Goal: Find specific page/section: Find specific page/section

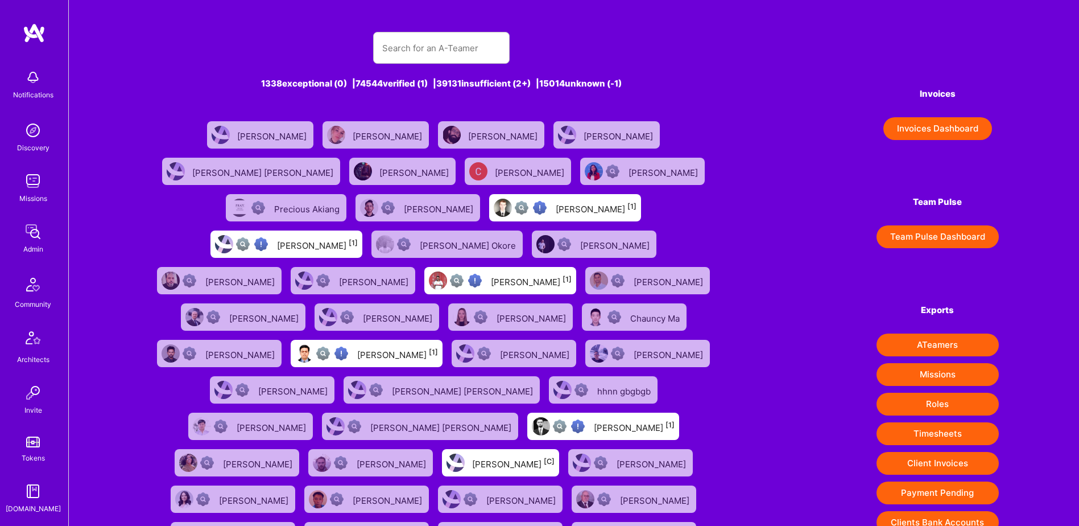
scroll to position [57, 0]
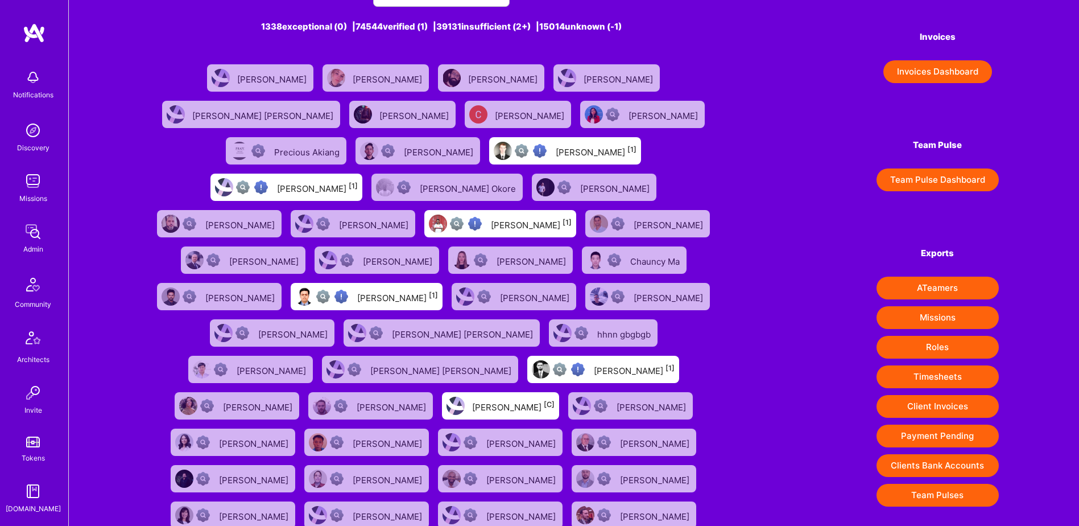
click at [93, 228] on div "1338 exceptional (0) | 74544 verified (1) | 39131 insufficient (2+) | 15014 unk…" at bounding box center [574, 265] width 1010 height 645
click at [44, 236] on link "Admin" at bounding box center [33, 237] width 71 height 35
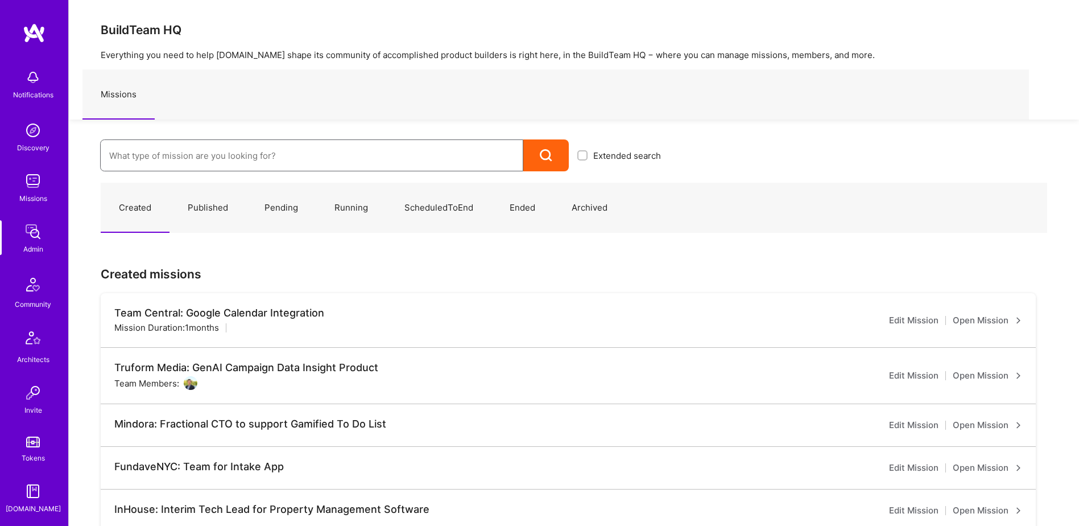
click at [273, 164] on input at bounding box center [311, 155] width 405 height 29
click at [344, 162] on input at bounding box center [311, 155] width 405 height 29
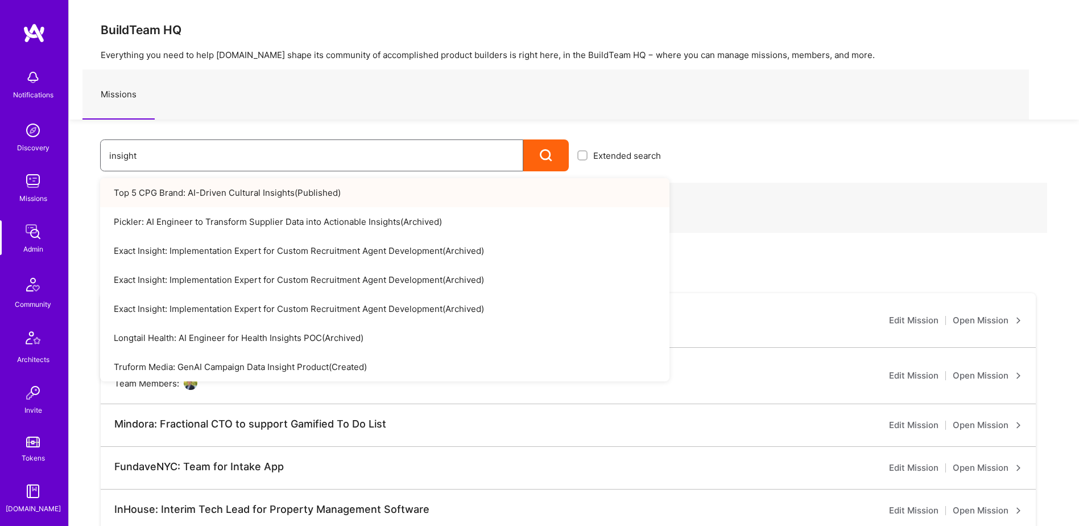
click at [212, 158] on input "insight" at bounding box center [311, 155] width 405 height 29
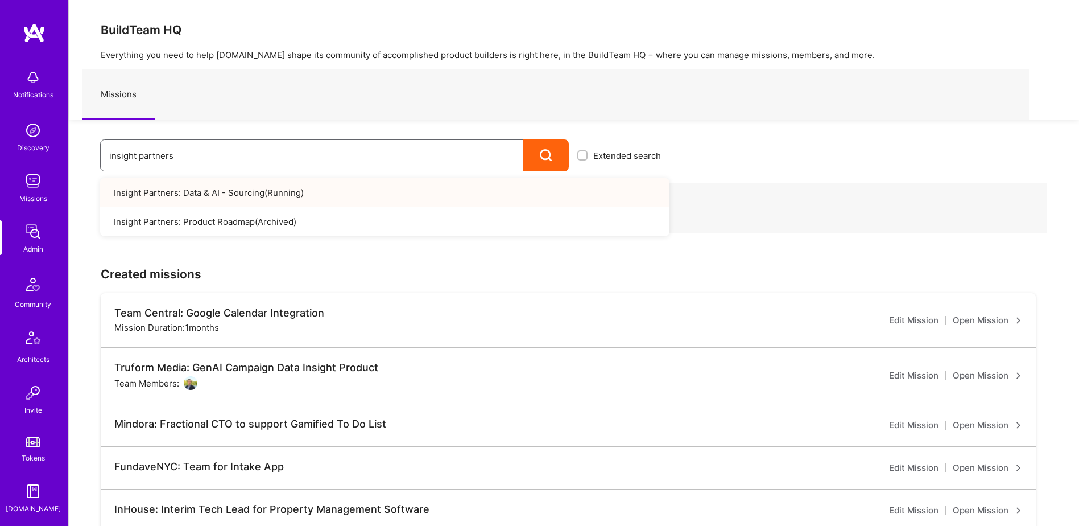
type input "insight partners"
click at [191, 156] on input "insight partners" at bounding box center [311, 155] width 405 height 29
drag, startPoint x: 191, startPoint y: 156, endPoint x: 121, endPoint y: 154, distance: 70.0
click at [122, 154] on input "insight partners" at bounding box center [311, 155] width 405 height 29
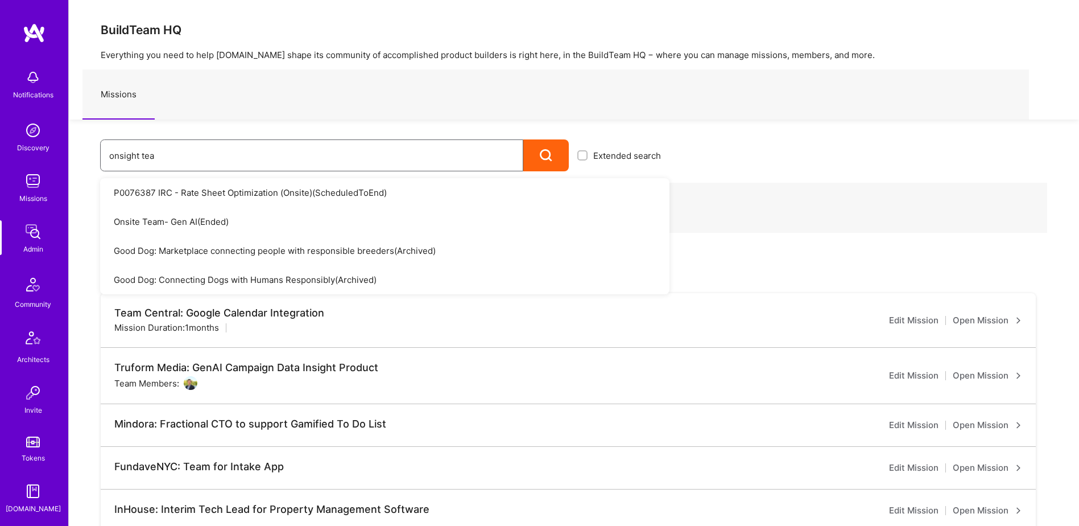
type input "onsight team"
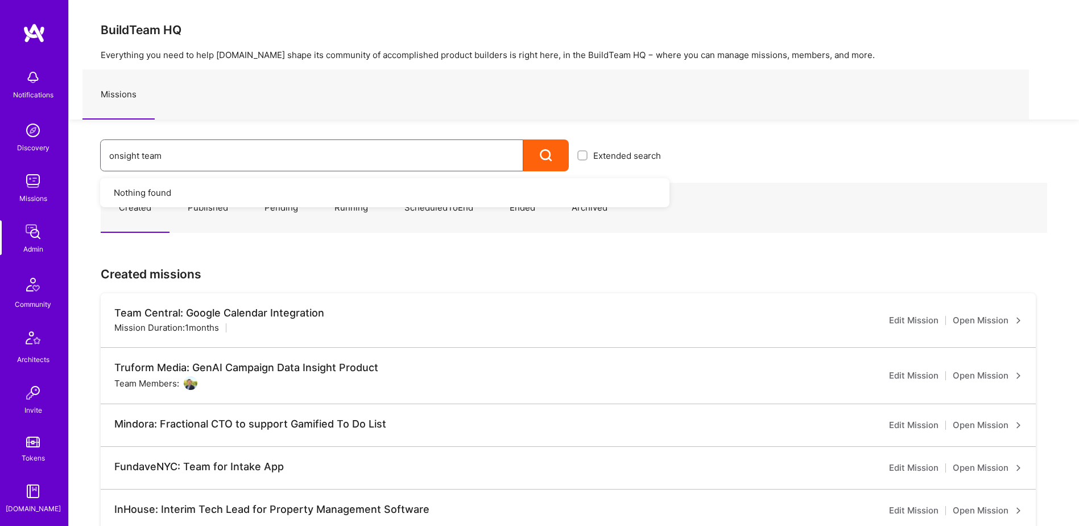
drag, startPoint x: 195, startPoint y: 154, endPoint x: 144, endPoint y: 154, distance: 51.2
click at [144, 154] on input "onsight team" at bounding box center [311, 155] width 405 height 29
click at [173, 155] on input "onsight team" at bounding box center [311, 155] width 405 height 29
drag, startPoint x: 195, startPoint y: 154, endPoint x: 104, endPoint y: 152, distance: 91.1
click at [89, 155] on div "onsight team Extended search Nothing found" at bounding box center [369, 145] width 601 height 52
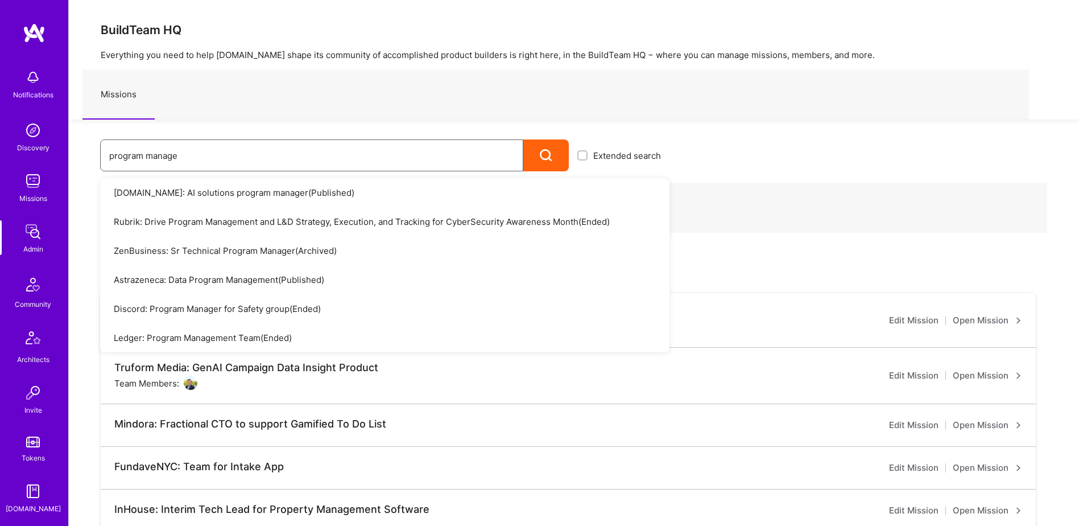
type input "program manager"
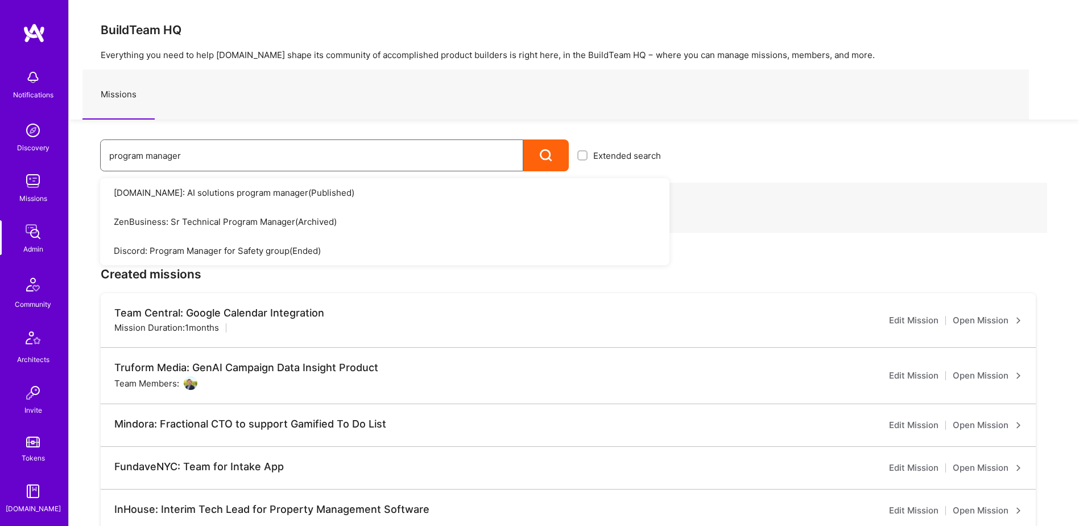
drag, startPoint x: 238, startPoint y: 160, endPoint x: 40, endPoint y: 151, distance: 197.6
click at [39, 151] on div "Notifications Discovery Missions Admin Community Architects Invite Tokens A.Gui…" at bounding box center [539, 408] width 1079 height 816
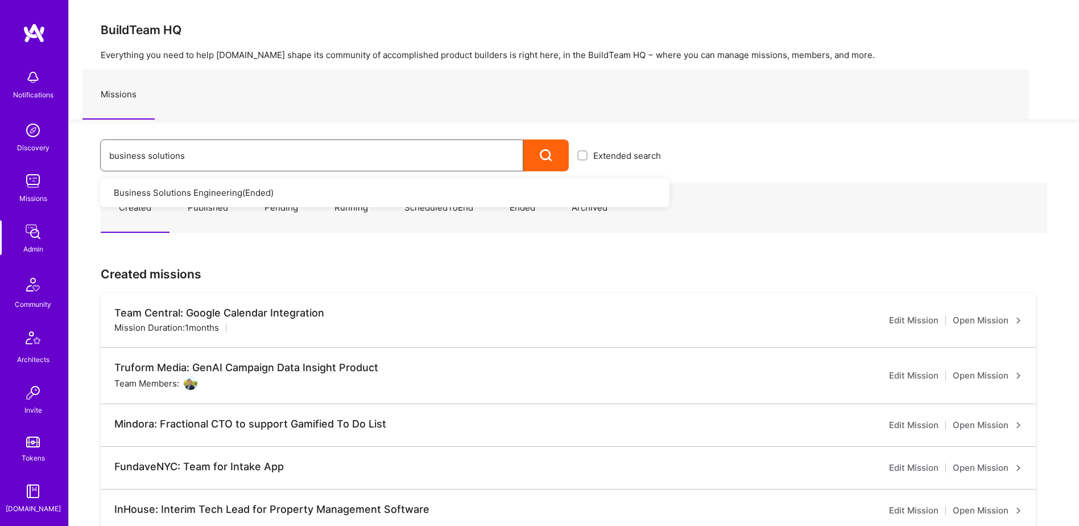
type input "business solutions"
drag, startPoint x: 204, startPoint y: 154, endPoint x: 5, endPoint y: 155, distance: 198.6
click at [9, 154] on div "Notifications Discovery Missions Admin Community Architects Invite Tokens A.Gui…" at bounding box center [539, 408] width 1079 height 816
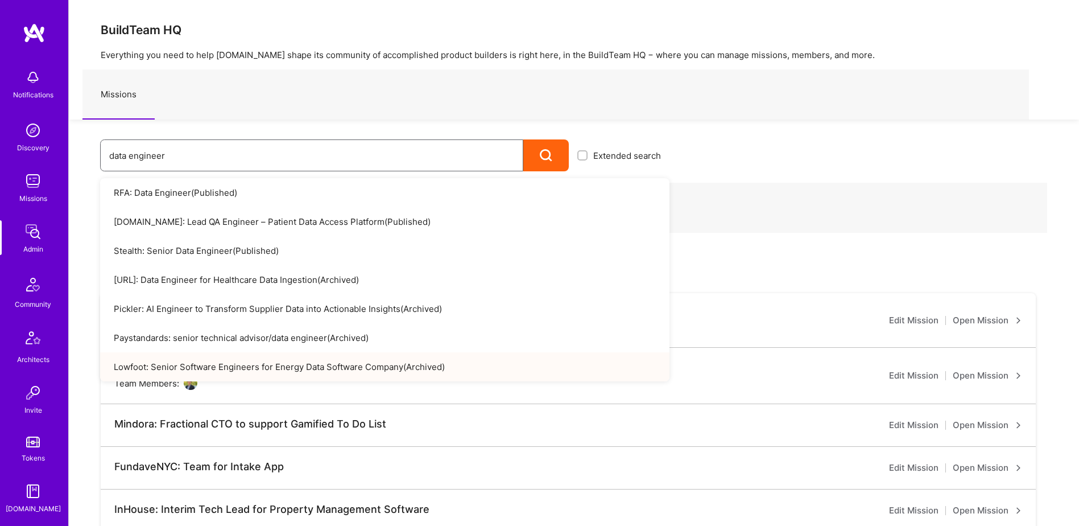
type input "data engineer"
click at [539, 154] on div at bounding box center [546, 155] width 46 height 32
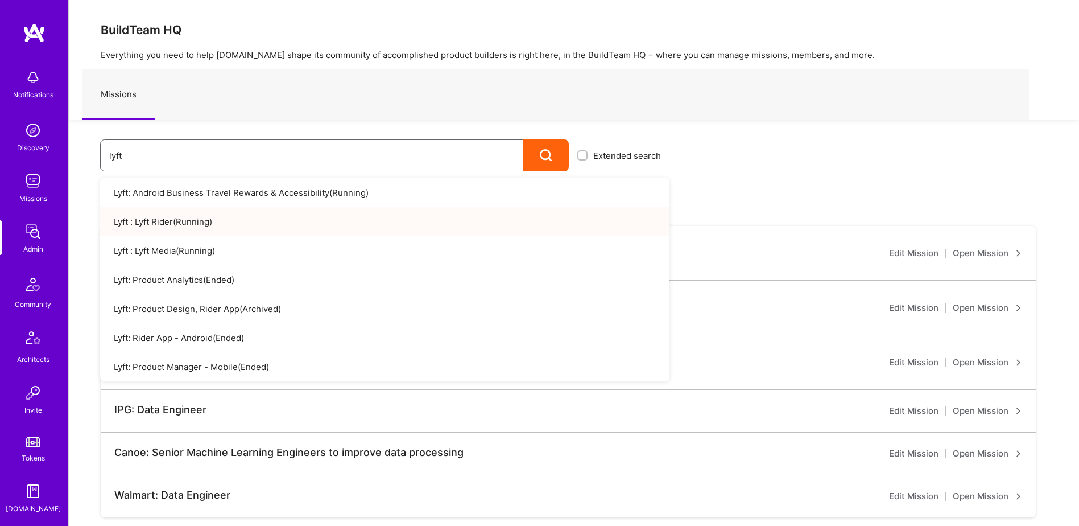
click at [163, 151] on input "lyft" at bounding box center [311, 155] width 405 height 29
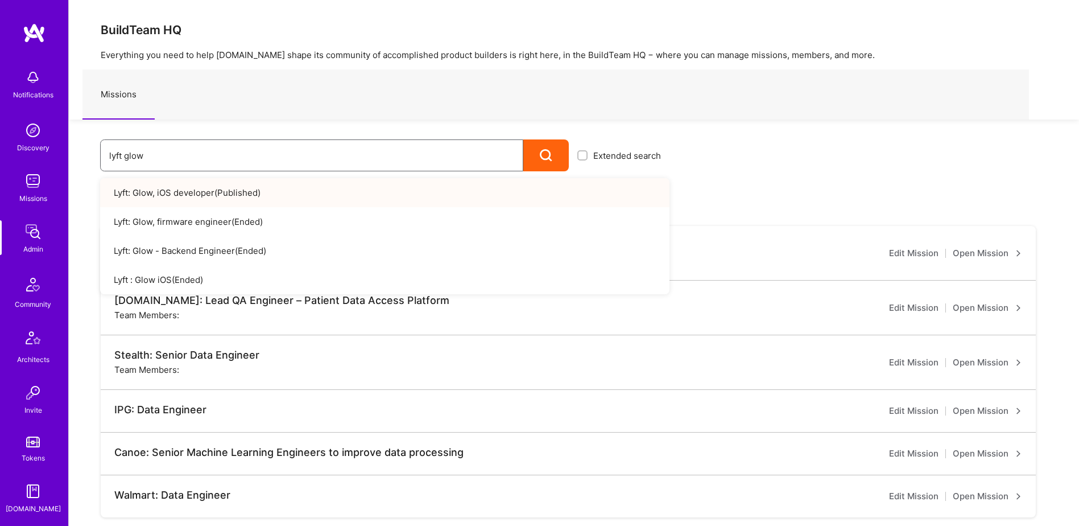
click at [204, 158] on input "lyft glow" at bounding box center [311, 155] width 405 height 29
drag, startPoint x: 151, startPoint y: 160, endPoint x: 123, endPoint y: 158, distance: 28.5
click at [123, 158] on input "lyft glow" at bounding box center [311, 155] width 405 height 29
click at [129, 159] on input "lyft glow" at bounding box center [311, 155] width 405 height 29
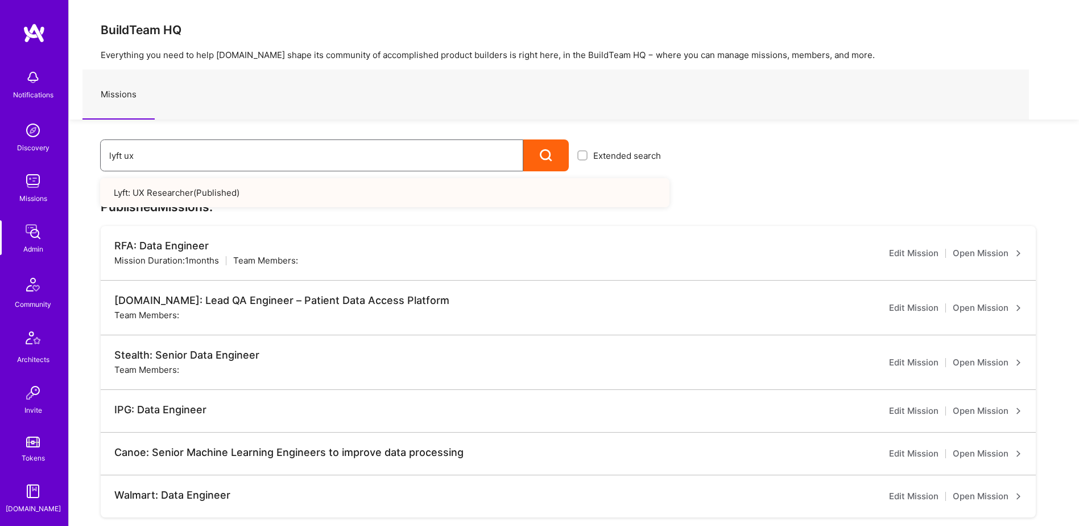
drag, startPoint x: 191, startPoint y: 188, endPoint x: 167, endPoint y: 152, distance: 43.4
click at [167, 151] on input "lyft ux" at bounding box center [311, 155] width 405 height 29
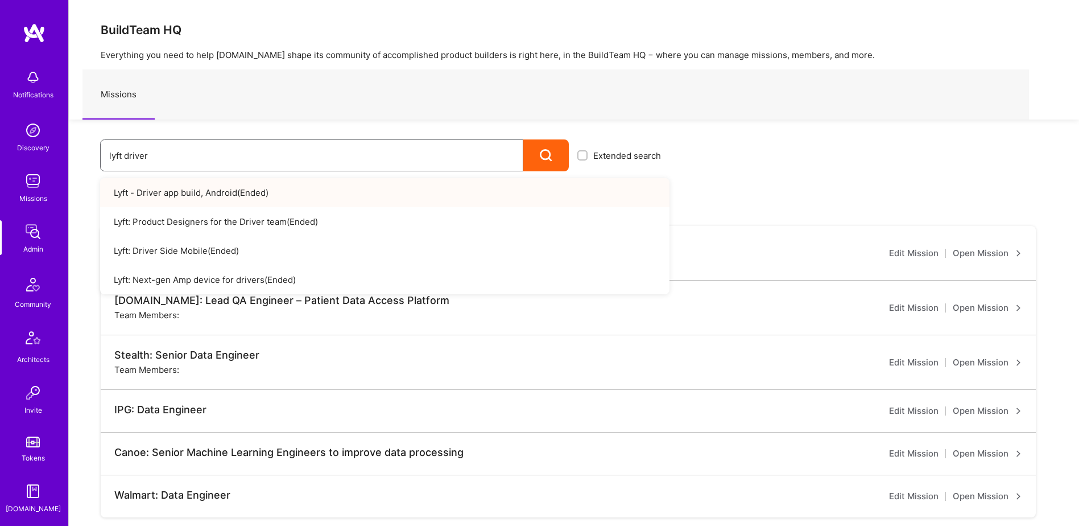
click at [203, 151] on input "lyft driver" at bounding box center [311, 155] width 405 height 29
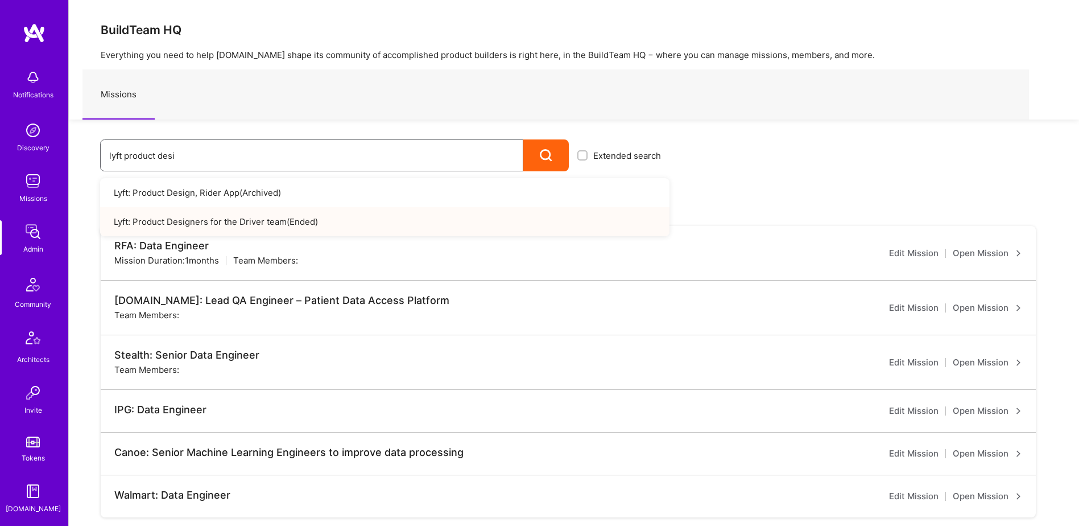
click at [250, 159] on input "lyft product desi" at bounding box center [311, 155] width 405 height 29
click at [191, 154] on input "lyft mobile" at bounding box center [311, 155] width 405 height 29
drag, startPoint x: 174, startPoint y: 154, endPoint x: 125, endPoint y: 156, distance: 49.0
click at [125, 156] on input "lyft mobile" at bounding box center [311, 155] width 405 height 29
click at [177, 157] on input "lyft next ge" at bounding box center [311, 155] width 405 height 29
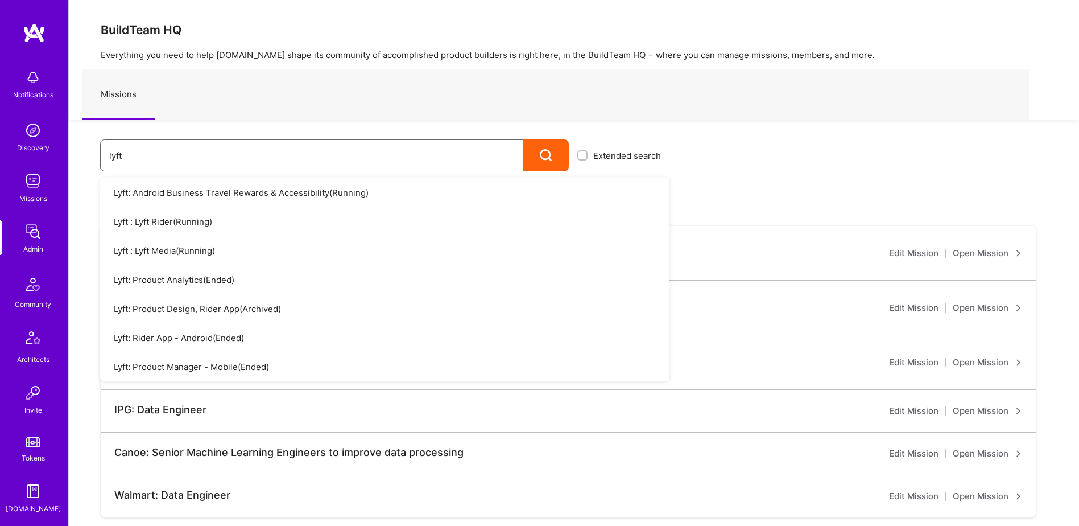
click at [159, 156] on input "lyft" at bounding box center [311, 155] width 405 height 29
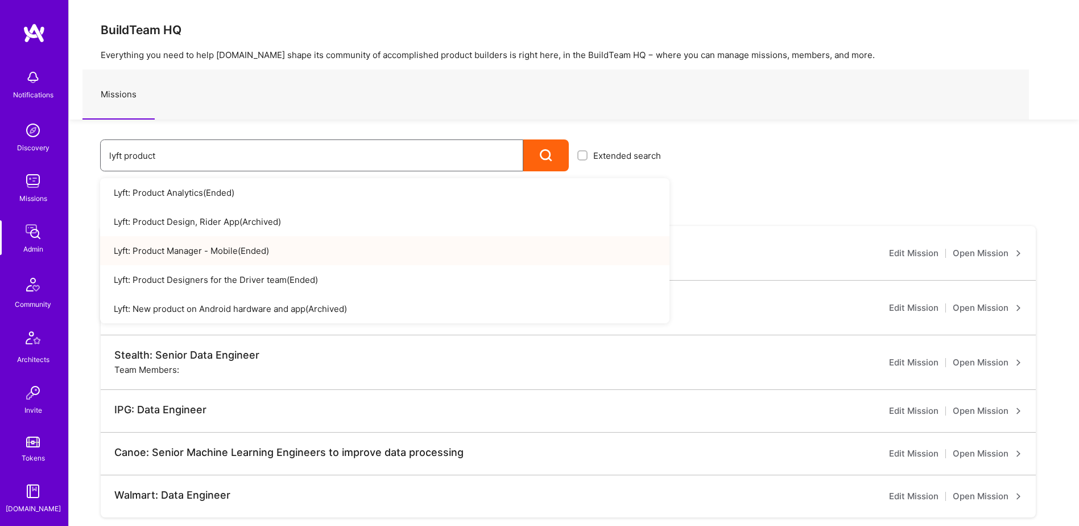
click at [182, 165] on input "lyft product" at bounding box center [311, 155] width 405 height 29
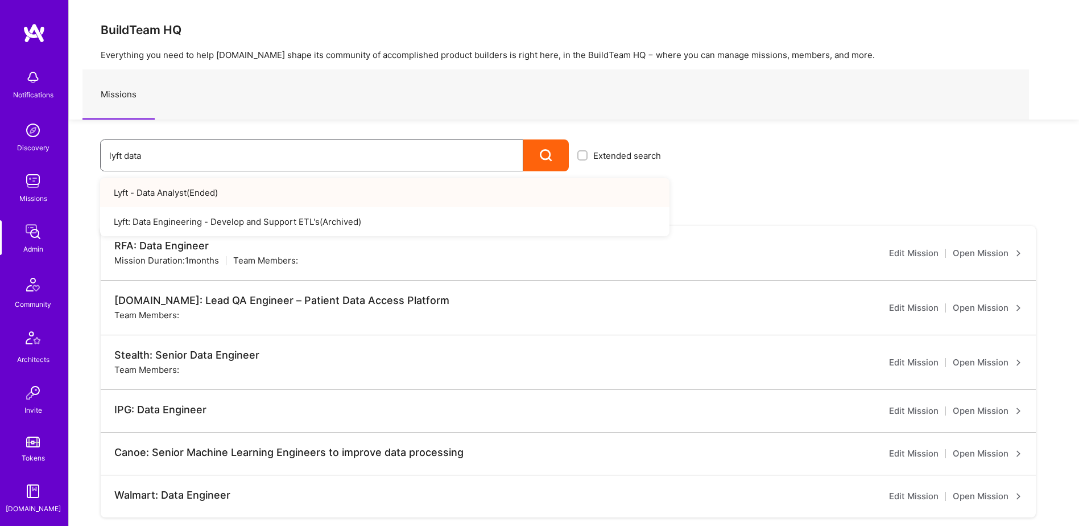
type input "lyft data"
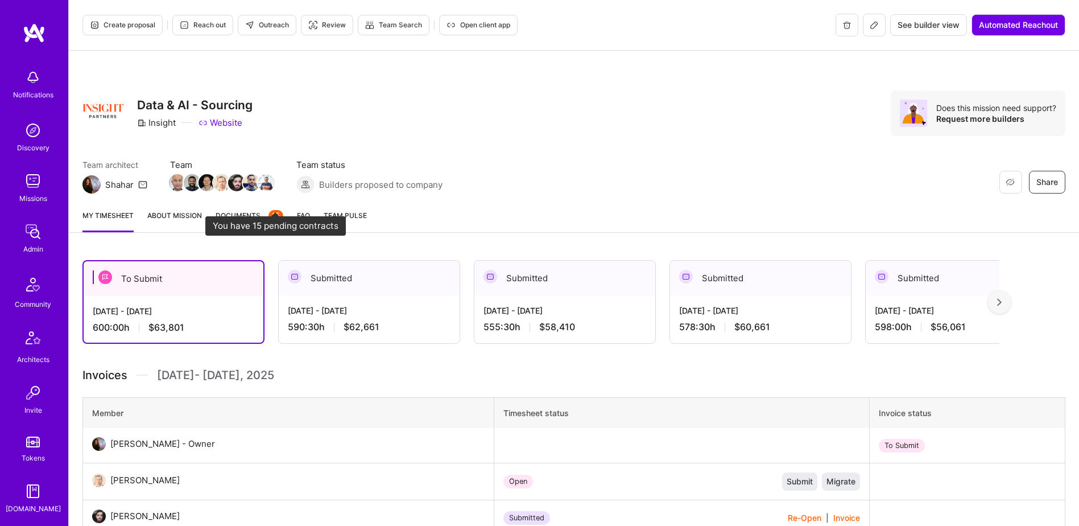
click at [274, 219] on div "15" at bounding box center [276, 215] width 15 height 11
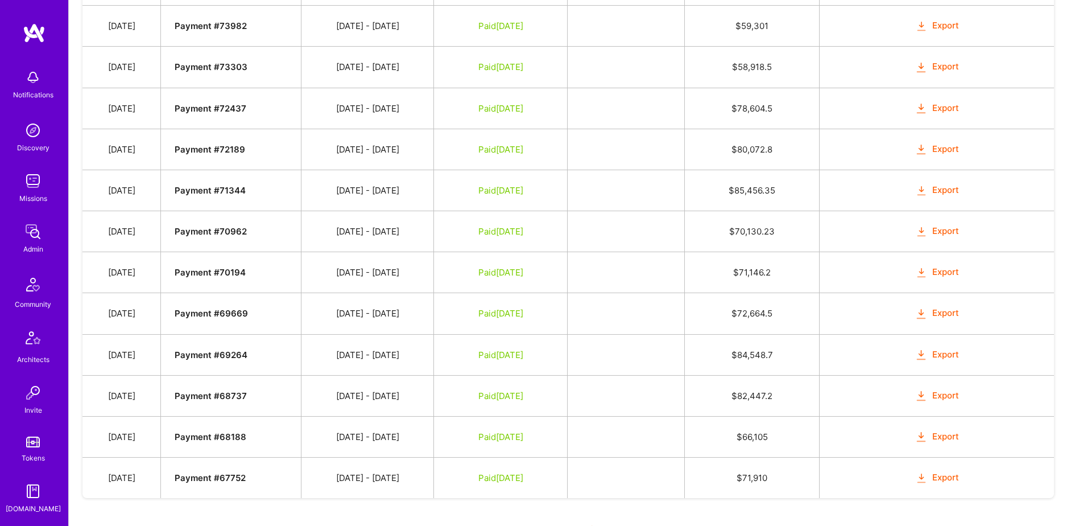
scroll to position [1442, 0]
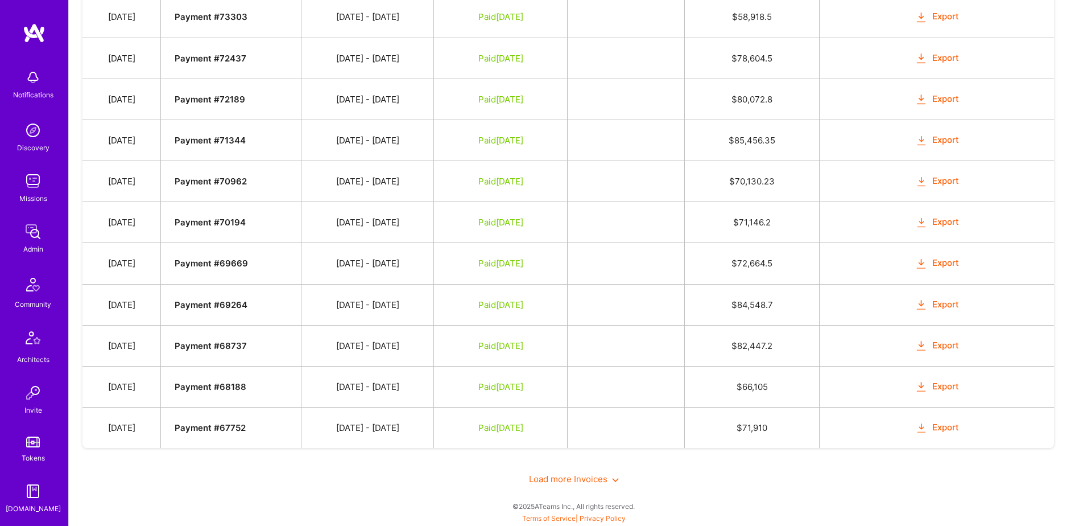
click at [572, 474] on span "Load more Invoices" at bounding box center [574, 478] width 90 height 11
click at [575, 474] on span "Load more Invoices" at bounding box center [574, 478] width 90 height 11
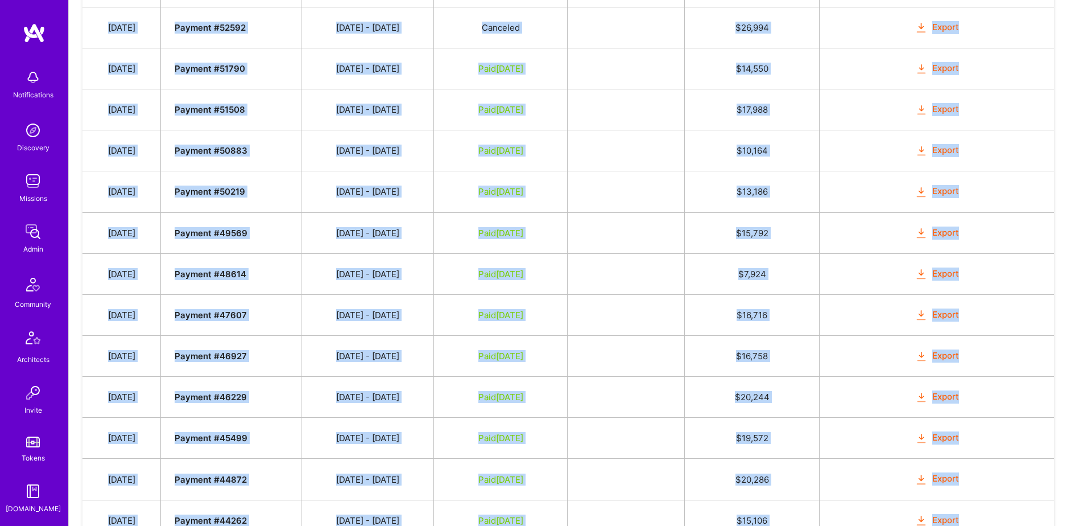
scroll to position [2963, 0]
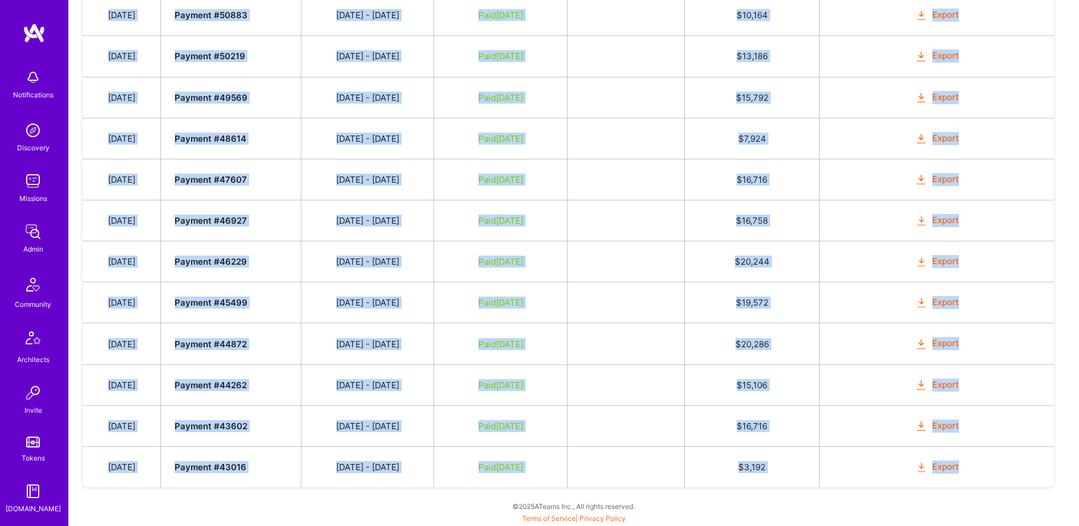
drag, startPoint x: 117, startPoint y: 122, endPoint x: 971, endPoint y: 476, distance: 924.4
copy tbody "Oct 4, 2025 Payment # 78337 09/16 - 09/30/2025 Submitted $ 62,661 Mark as Paid …"
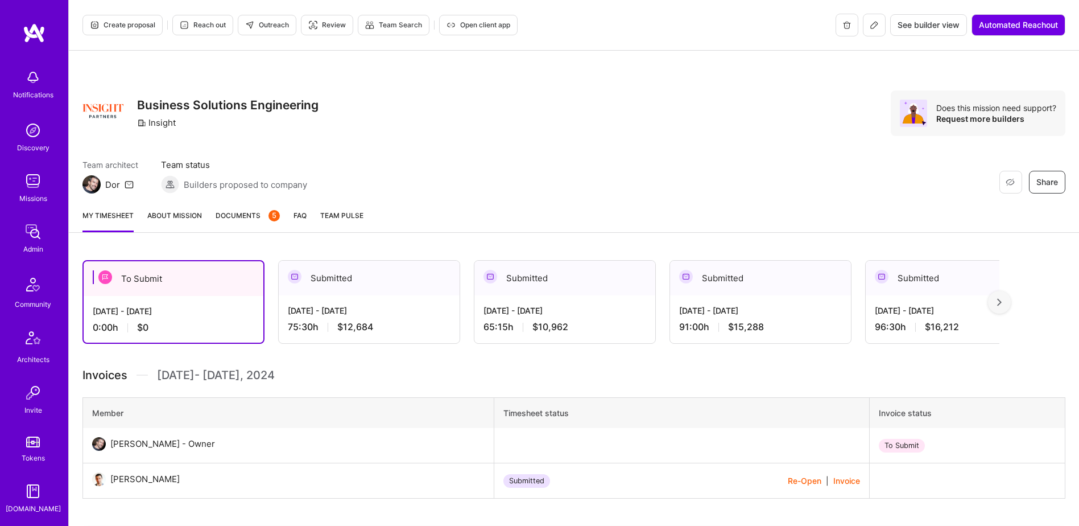
click at [241, 213] on span "Documents 5" at bounding box center [248, 215] width 64 height 12
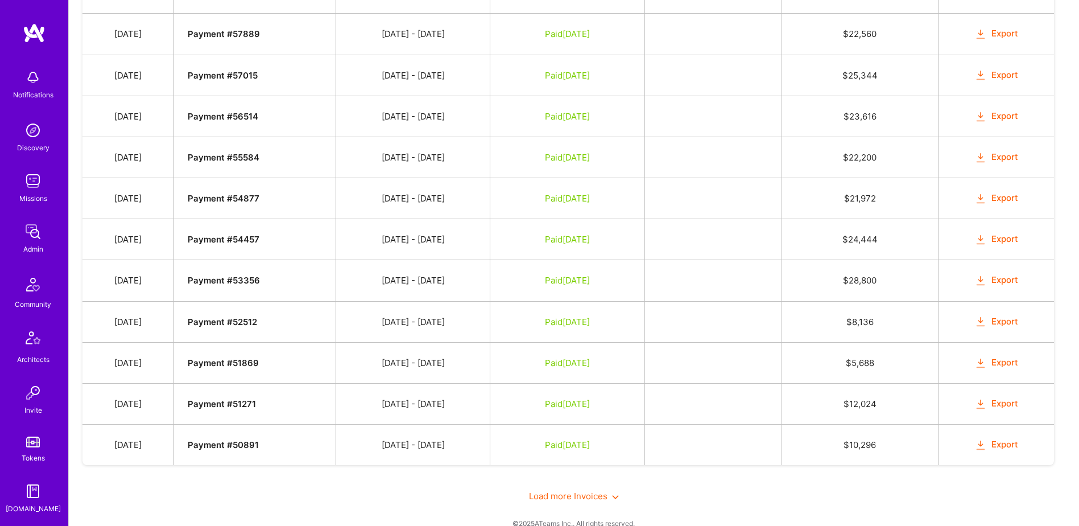
scroll to position [998, 0]
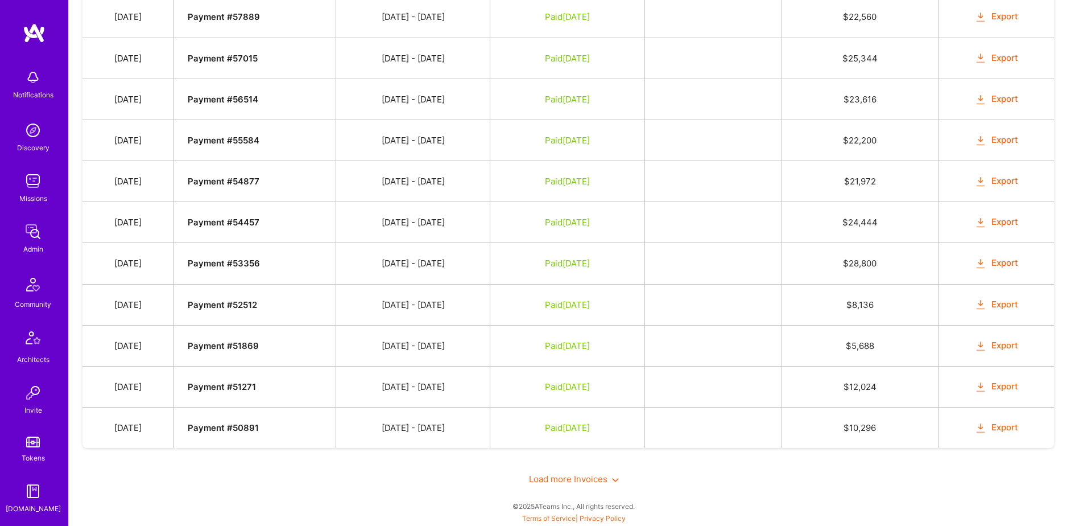
click at [584, 482] on span "Load more Invoices" at bounding box center [574, 478] width 90 height 11
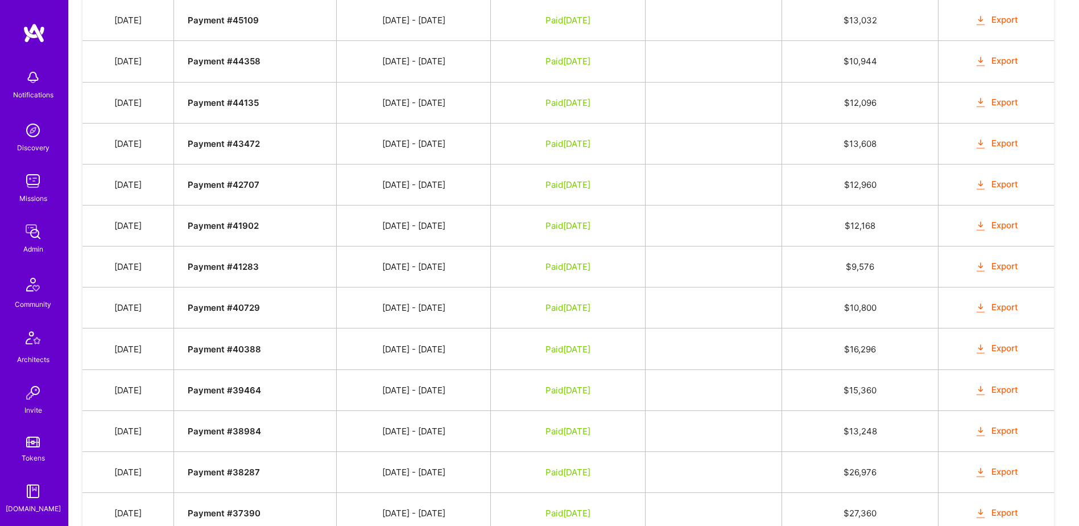
scroll to position [1819, 0]
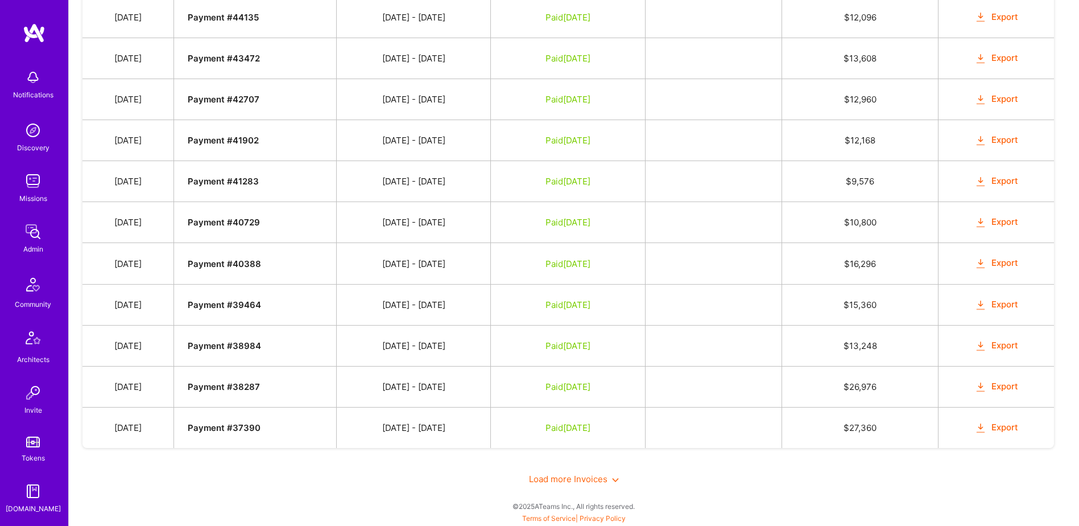
click at [601, 484] on div "Load more Invoices" at bounding box center [574, 478] width 983 height 39
click at [595, 471] on div "Load more Invoices" at bounding box center [574, 478] width 983 height 39
click at [591, 481] on span "Load more Invoices" at bounding box center [574, 478] width 90 height 11
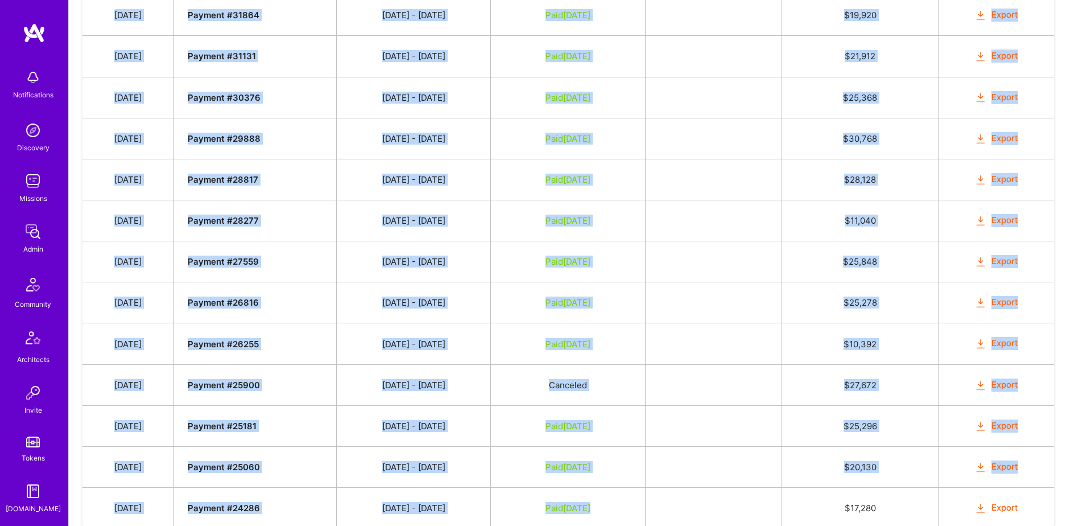
scroll to position [2560, 0]
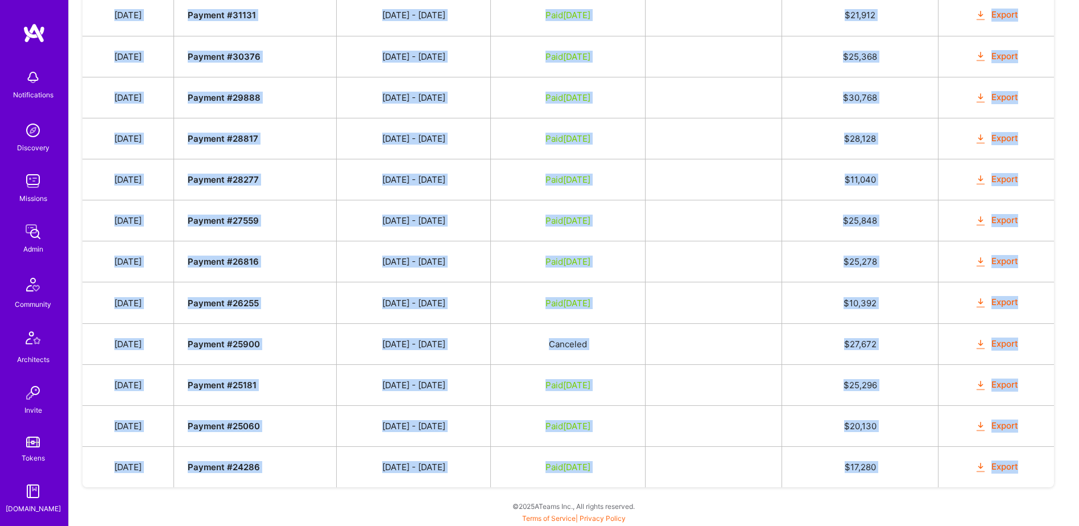
drag, startPoint x: 118, startPoint y: 135, endPoint x: 1043, endPoint y: 480, distance: 987.1
copy tbody "Sep 16, 2024 Payment # 64530 09/01 - 09/15/2024 Paid Oct 11, 2024 $ 12,684 Expo…"
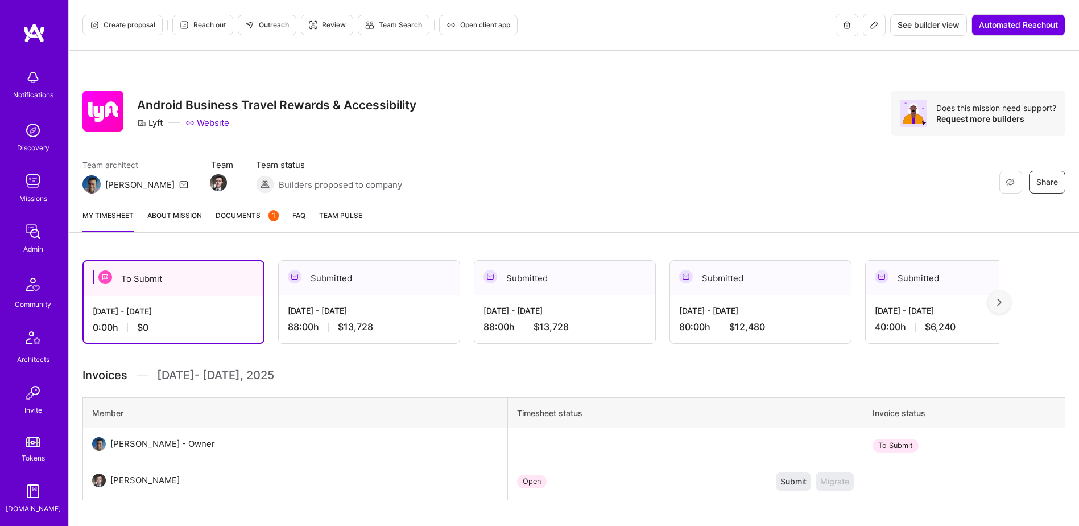
click at [236, 222] on link "Documents 1" at bounding box center [247, 220] width 63 height 23
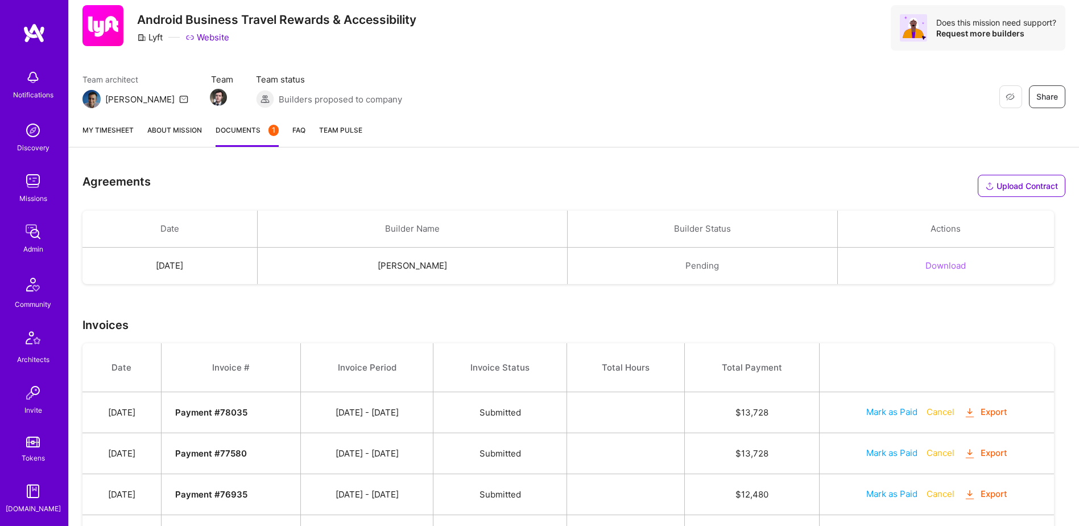
scroll to position [154, 0]
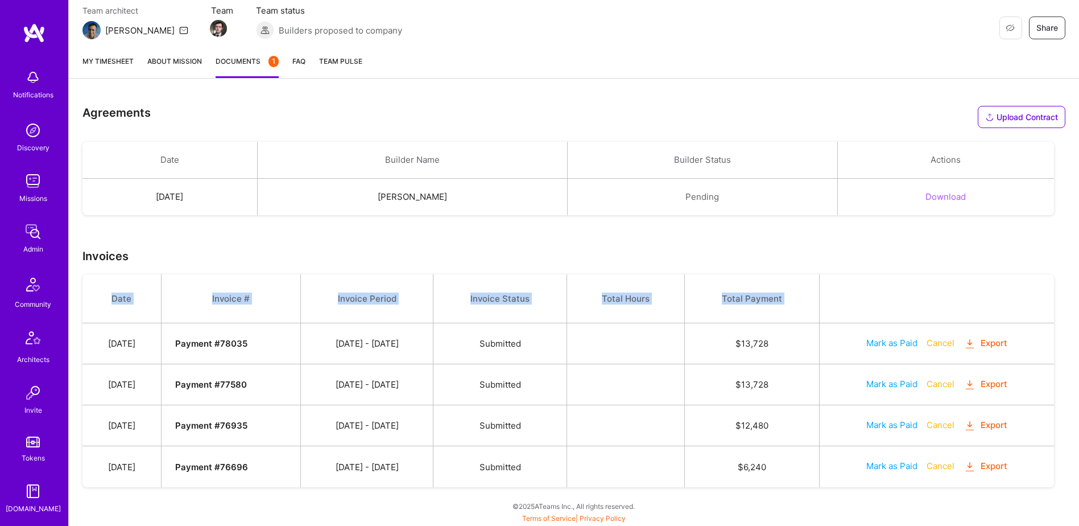
drag, startPoint x: 112, startPoint y: 341, endPoint x: 1059, endPoint y: 452, distance: 953.8
click at [1059, 452] on div "Agreements Upload Contract Drop a file here Choose a file Cancel Remove Date Bu…" at bounding box center [574, 309] width 1010 height 434
copy tbody "Date Invoice # Invoice Period Invoice Status Total Hours Total Payment"
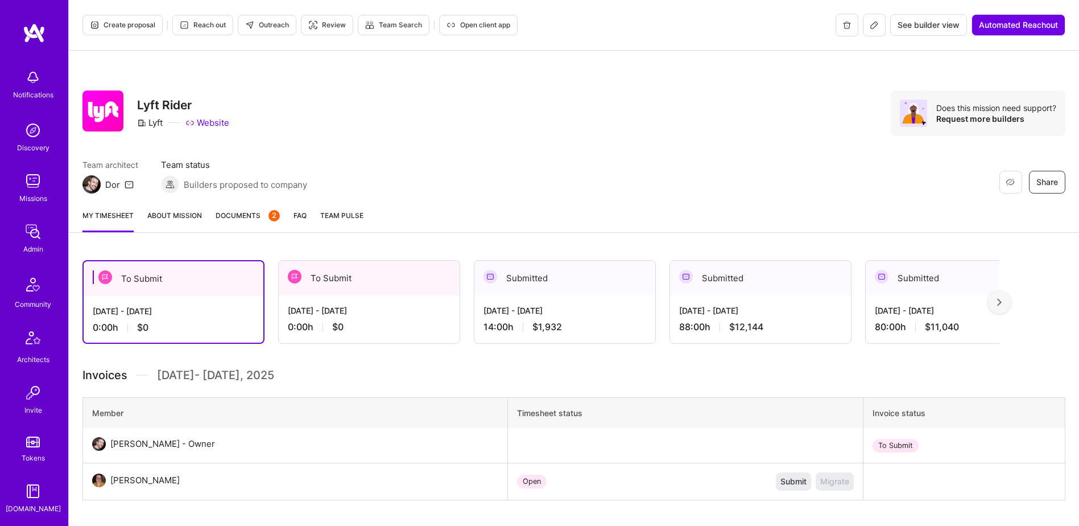
click at [250, 222] on link "Documents 2" at bounding box center [248, 220] width 64 height 23
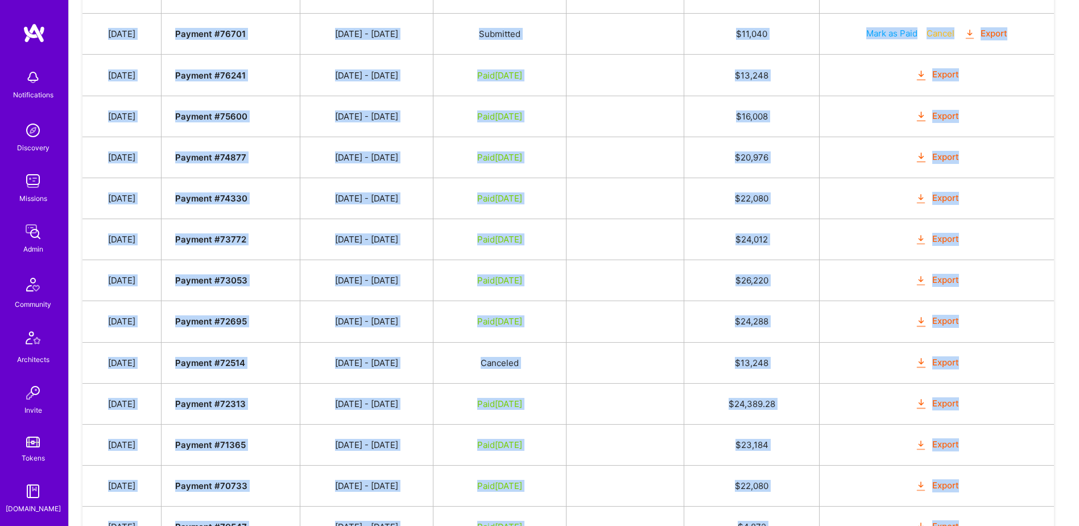
scroll to position [642, 0]
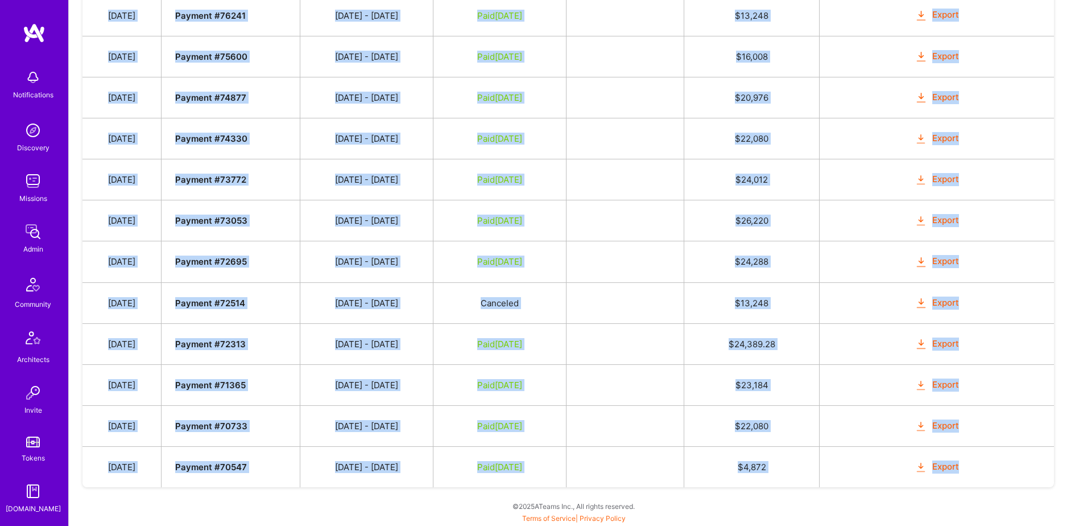
drag, startPoint x: 110, startPoint y: 349, endPoint x: 1021, endPoint y: 474, distance: 919.5
click at [1021, 474] on tbody "Date Invoice # Invoice Period Invoice Status Total Hours Total Payment [DATE] P…" at bounding box center [569, 155] width 972 height 664
copy tbody "[DATE] Payment # 77893 [DATE] - [DATE] Submitted $ 1,932 Mark as Paid Cancel Ex…"
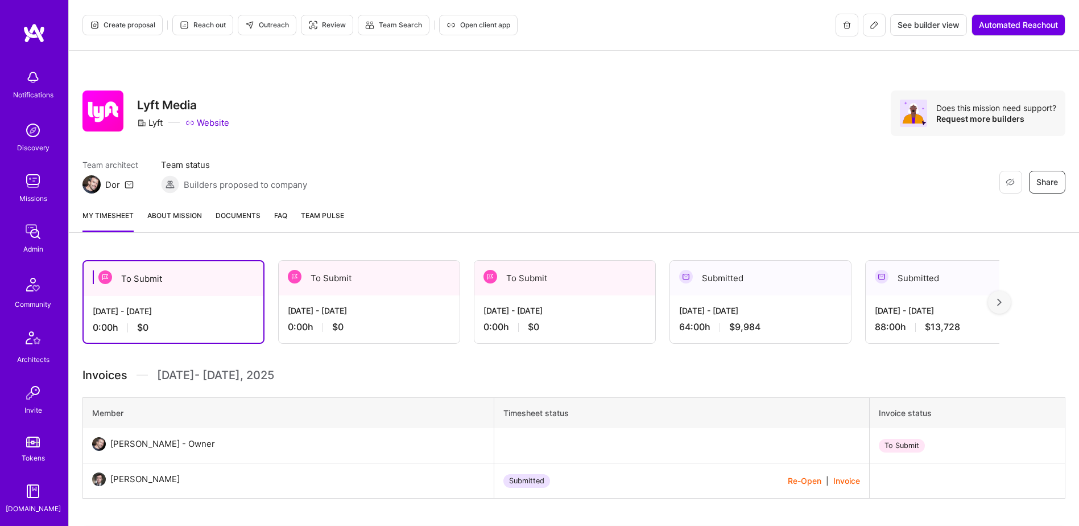
click at [240, 218] on span "Documents" at bounding box center [238, 215] width 45 height 12
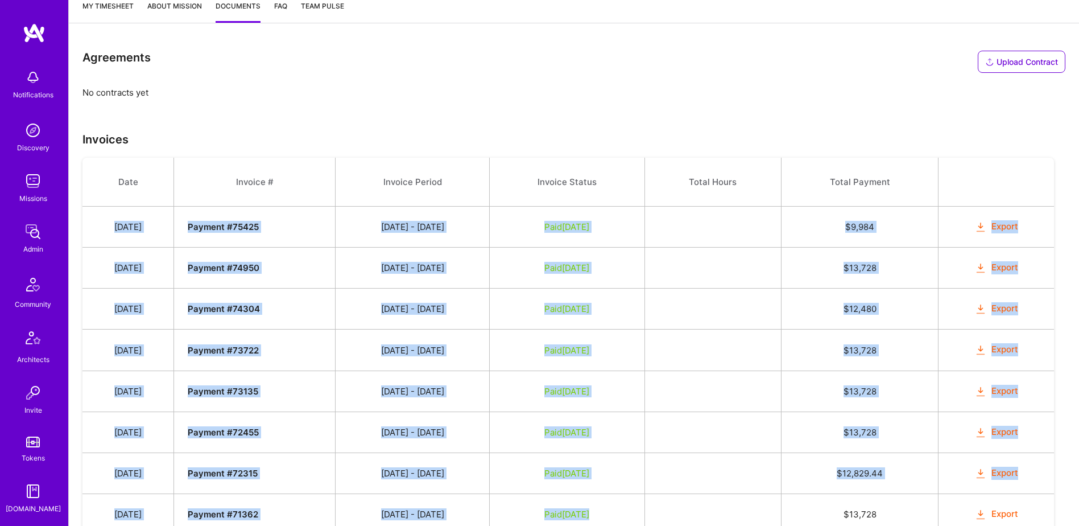
scroll to position [380, 0]
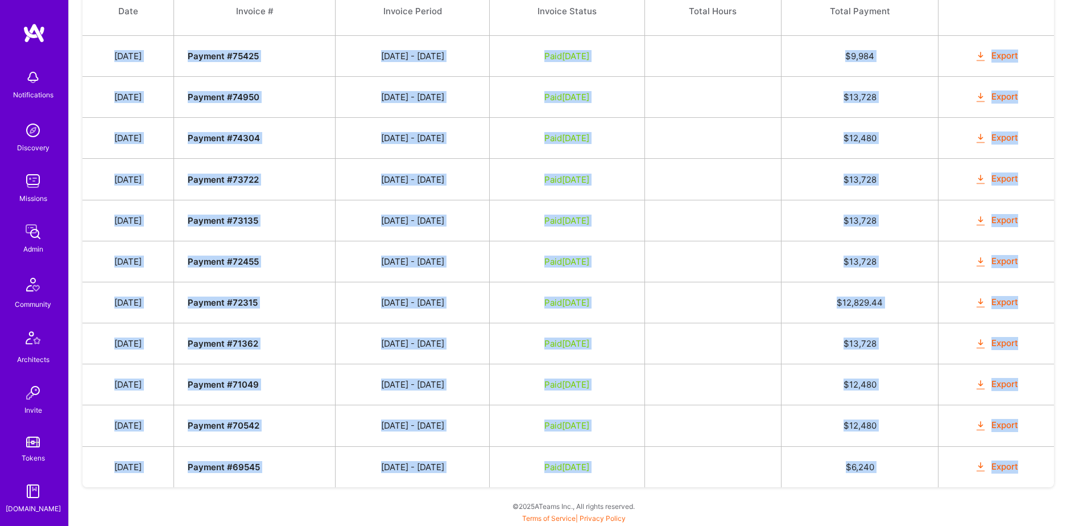
drag, startPoint x: 121, startPoint y: 225, endPoint x: 1054, endPoint y: 460, distance: 961.7
click at [1054, 460] on tbody "Date Invoice # Invoice Period Invoice Status Total Hours Total Payment [DATE] P…" at bounding box center [569, 237] width 972 height 500
copy tbody "[DATE] Payment # 75425 [DATE] - [DATE] Paid [DATE] $ 9,984 Export [DATE] Paymen…"
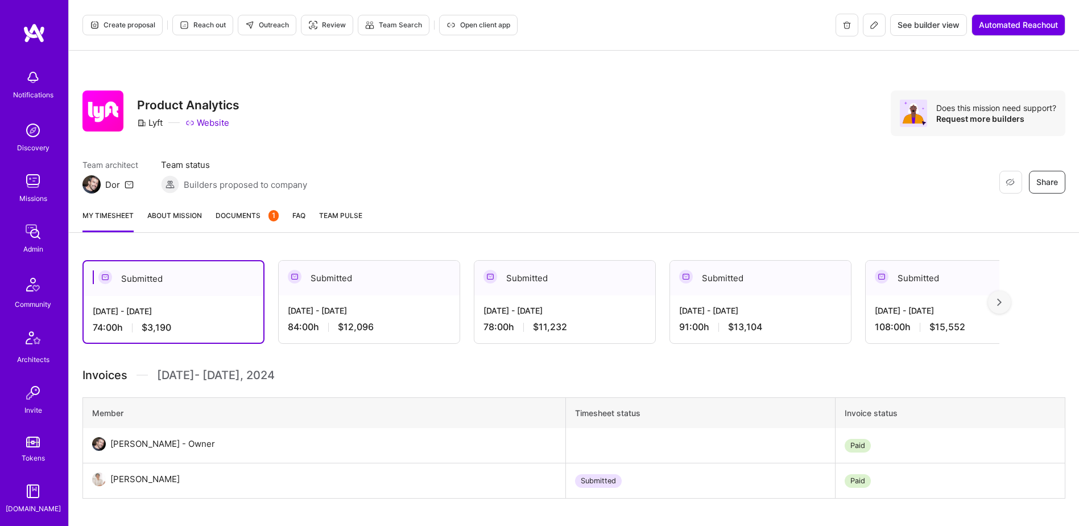
click at [243, 205] on div "My timesheet About Mission Documents 1 FAQ Team Pulse" at bounding box center [574, 216] width 1010 height 32
click at [248, 211] on span "Documents 1" at bounding box center [247, 215] width 63 height 12
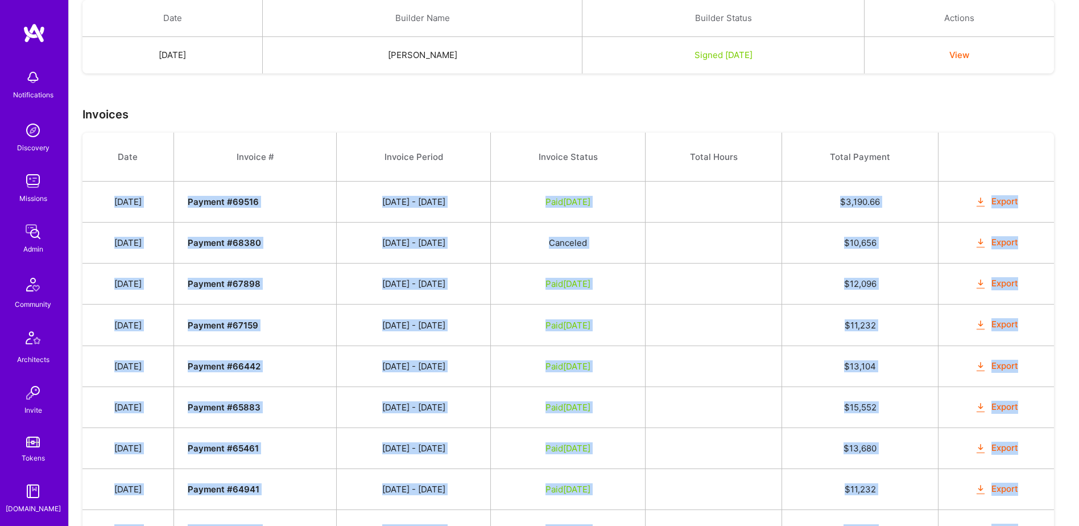
scroll to position [523, 0]
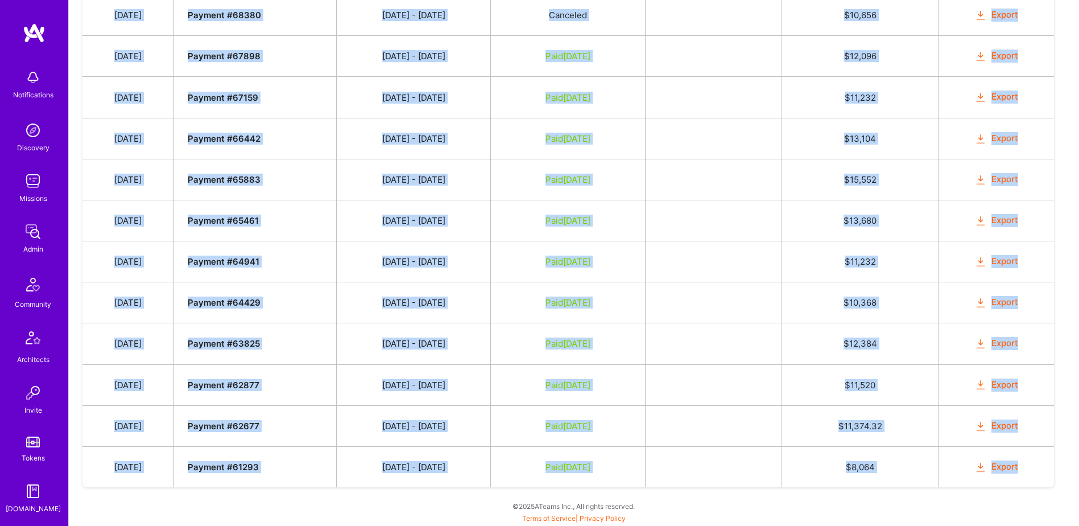
drag, startPoint x: 249, startPoint y: 248, endPoint x: 1035, endPoint y: 478, distance: 819.4
click at [1035, 478] on tbody "Date Invoice # Invoice Period Invoice Status Total Hours Total Payment Feb 6, 2…" at bounding box center [569, 196] width 972 height 582
copy tbody "Feb 6, 2025 Payment # 69516 12/16 - 12/31/2024 Paid Apr 4, 2025 $ 3,190.66 Expo…"
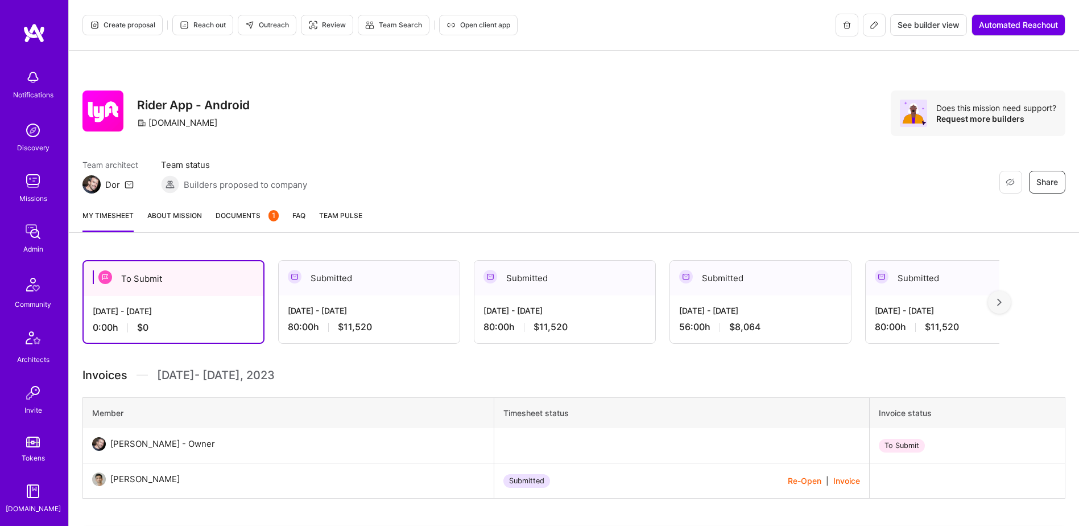
click at [251, 222] on link "Documents 1" at bounding box center [247, 220] width 63 height 23
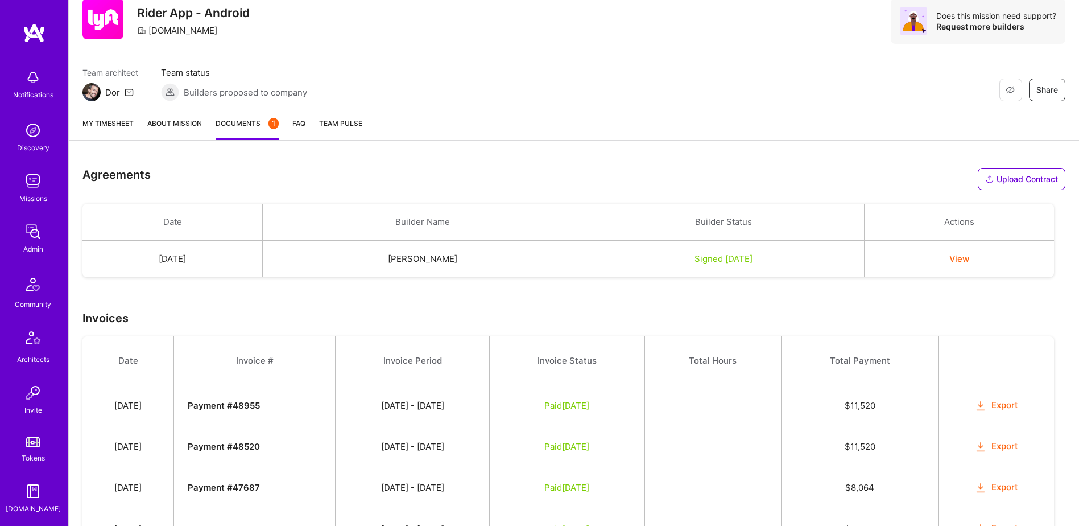
scroll to position [195, 0]
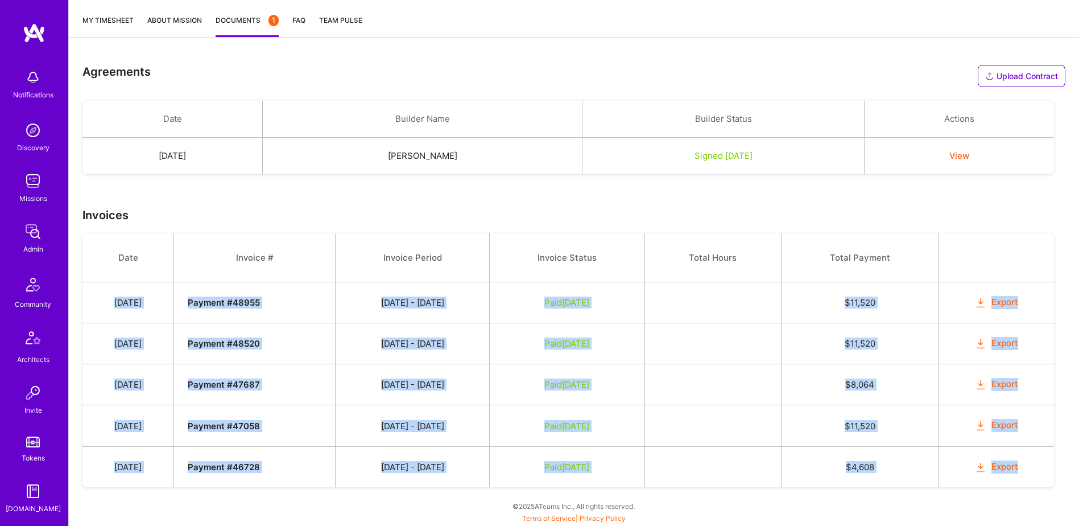
drag, startPoint x: 118, startPoint y: 299, endPoint x: 1038, endPoint y: 468, distance: 935.4
click at [1038, 468] on tbody "Date Invoice # Invoice Period Invoice Status Total Hours Total Payment Nov 1, 2…" at bounding box center [569, 360] width 972 height 254
copy tbody "Nov 1, 2023 Payment # 48955 10/16 - 10/31/2023 Paid Nov 20, 2023 $ 11,520 Expor…"
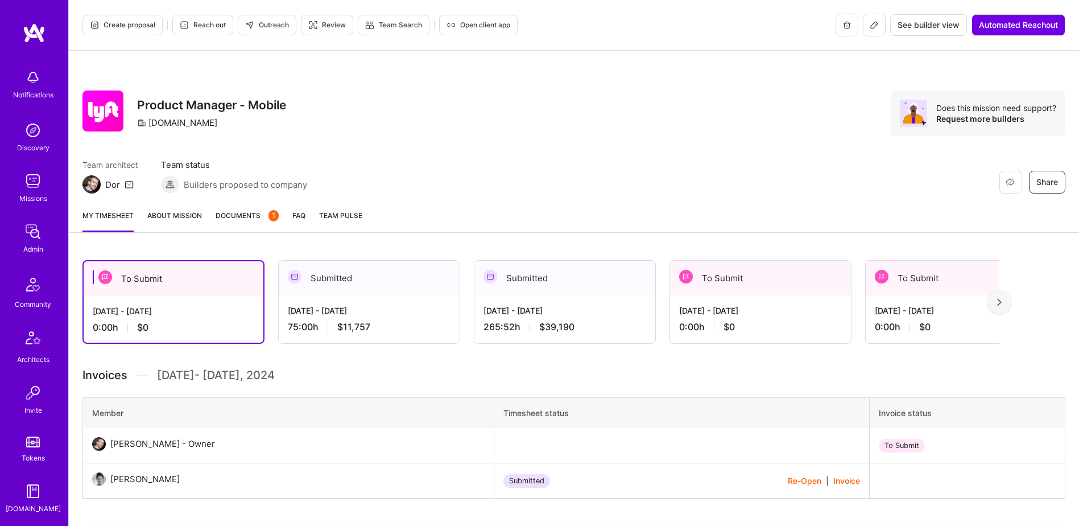
click at [262, 221] on link "Documents 1" at bounding box center [247, 220] width 63 height 23
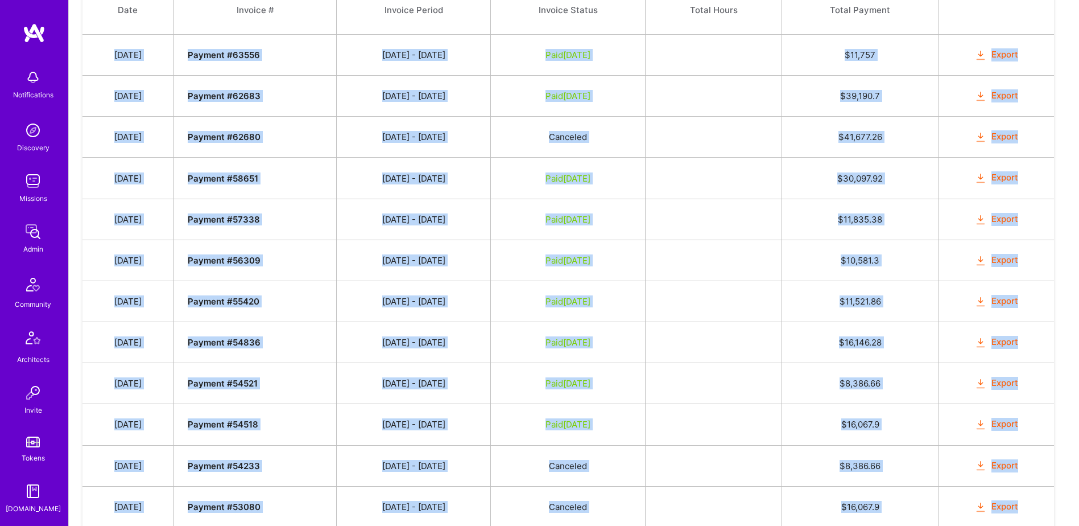
scroll to position [688, 0]
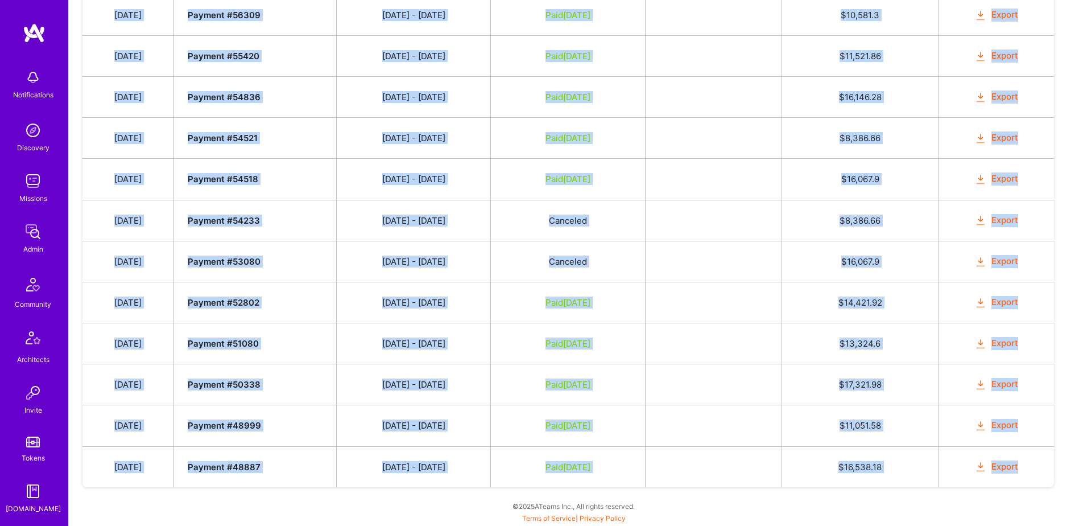
drag, startPoint x: 162, startPoint y: 283, endPoint x: 1052, endPoint y: 464, distance: 908.2
click at [1052, 464] on tbody "Date Invoice # Invoice Period Invoice Status Total Hours Total Payment [DATE] P…" at bounding box center [569, 114] width 972 height 746
copy tbody "[DATE] Payment # 63556 [DATE] - [DATE] Paid [DATE] $ 11,757 Export [DATE] Payme…"
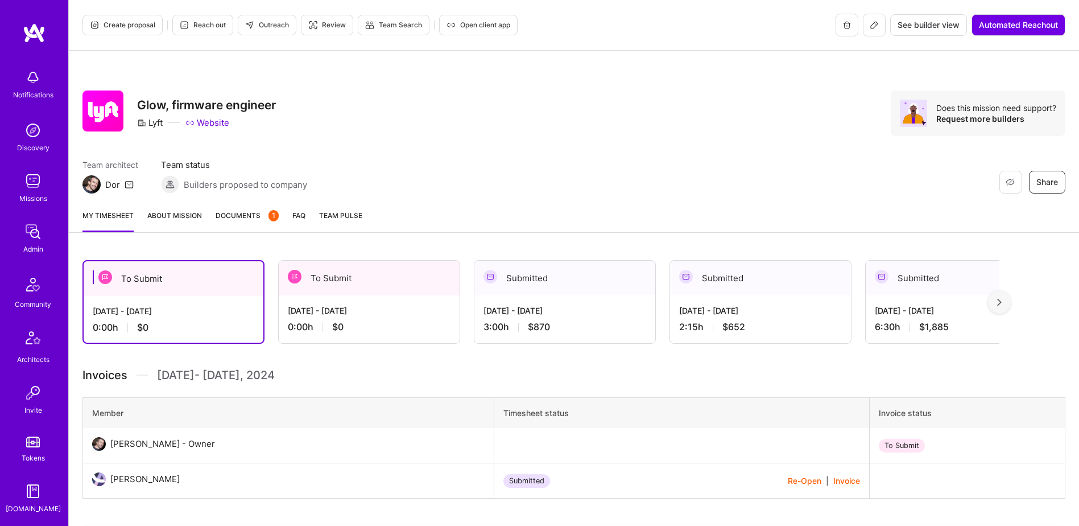
click at [214, 216] on div "My timesheet About Mission Documents 1 FAQ Team Pulse" at bounding box center [574, 216] width 1010 height 32
click at [239, 231] on link "Documents 1" at bounding box center [247, 220] width 63 height 23
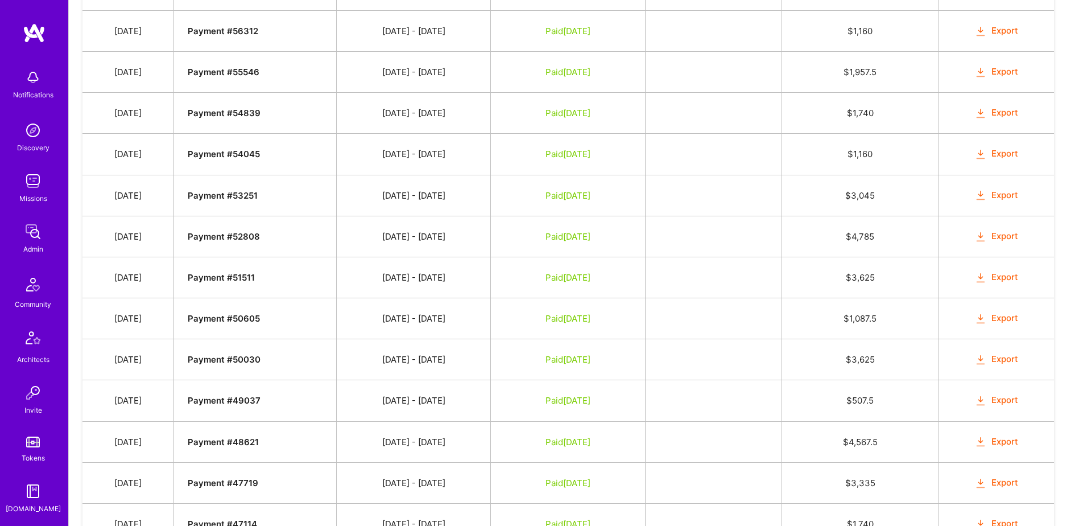
scroll to position [887, 0]
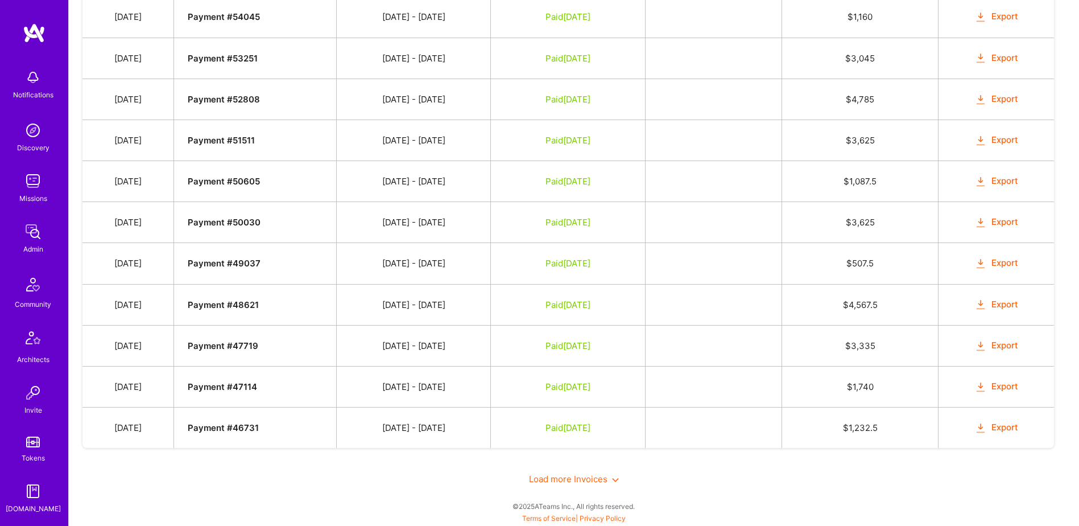
click at [563, 472] on div "Load more Invoices" at bounding box center [574, 478] width 983 height 39
click at [569, 481] on span "Load more Invoices" at bounding box center [574, 478] width 90 height 11
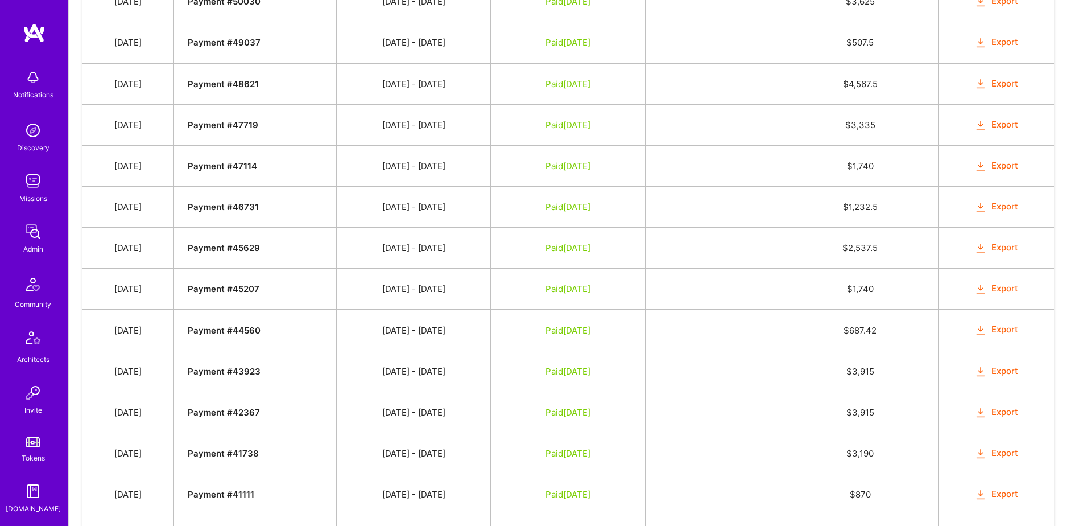
scroll to position [1176, 0]
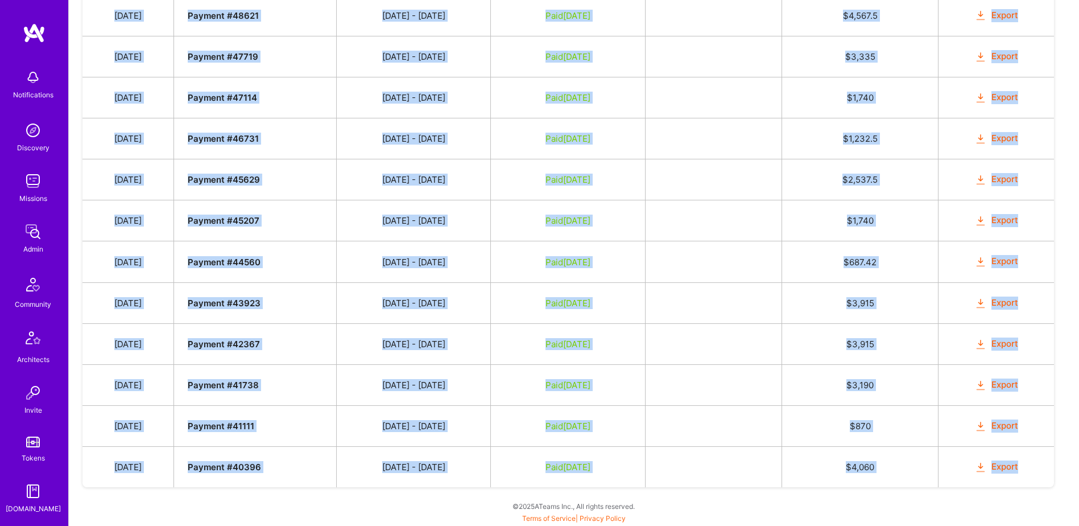
drag, startPoint x: 141, startPoint y: 159, endPoint x: 1037, endPoint y: 468, distance: 947.5
copy tbody "Jul 8, 2024 Payment # 61037 06/16 - 06/30/2024 Paid Aug 2, 2024 $ 870 Export Ju…"
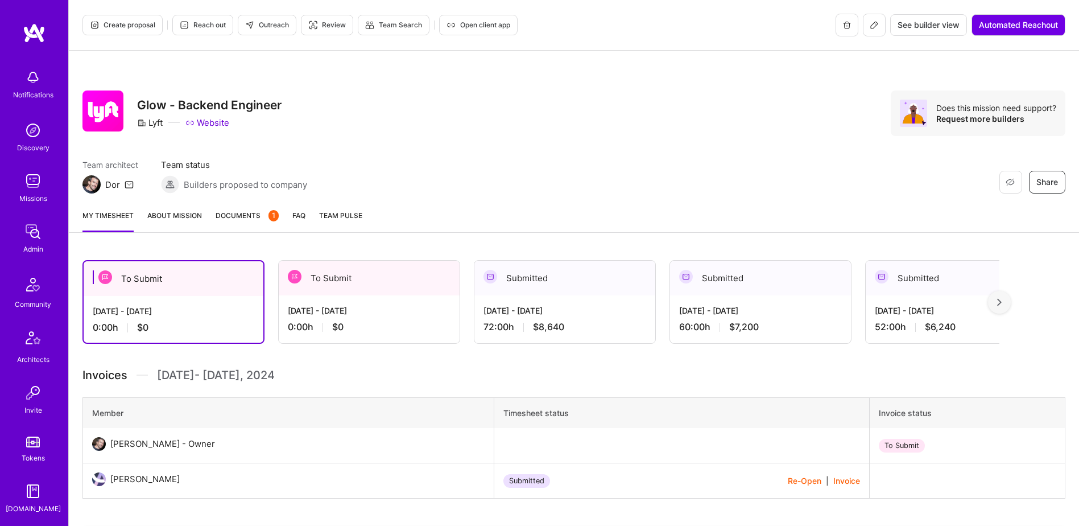
click at [253, 211] on span "Documents 1" at bounding box center [247, 215] width 63 height 12
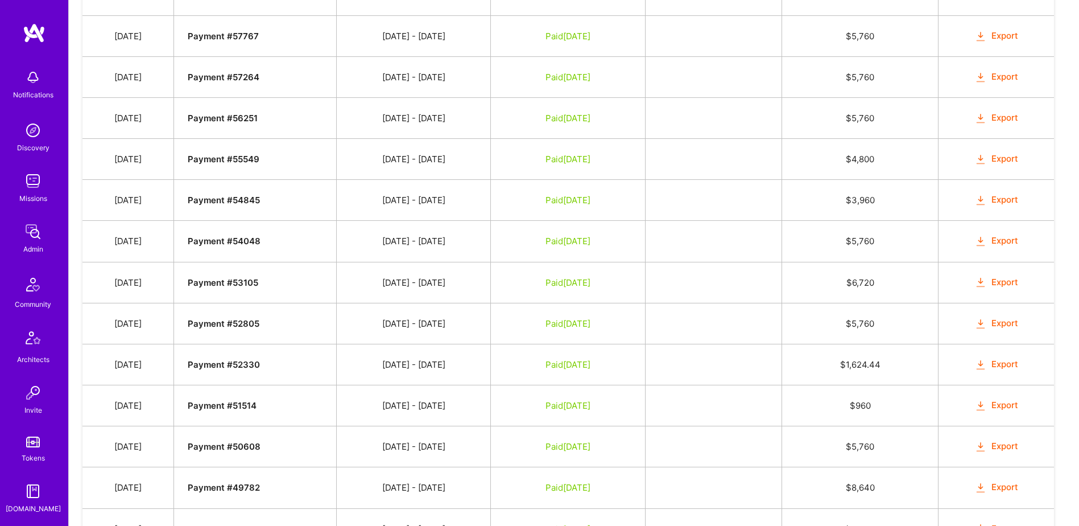
scroll to position [850, 0]
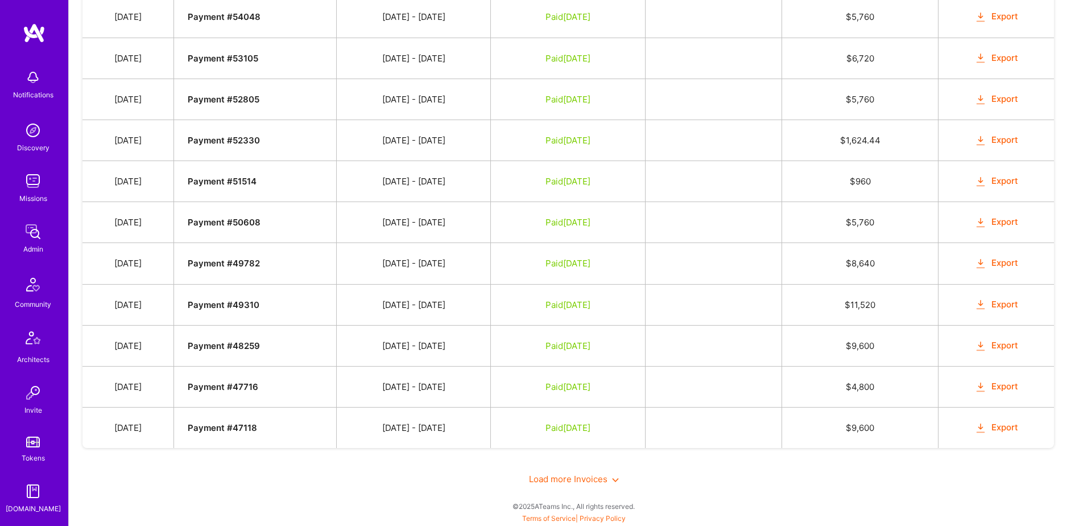
click at [575, 479] on span "Load more Invoices" at bounding box center [574, 478] width 90 height 11
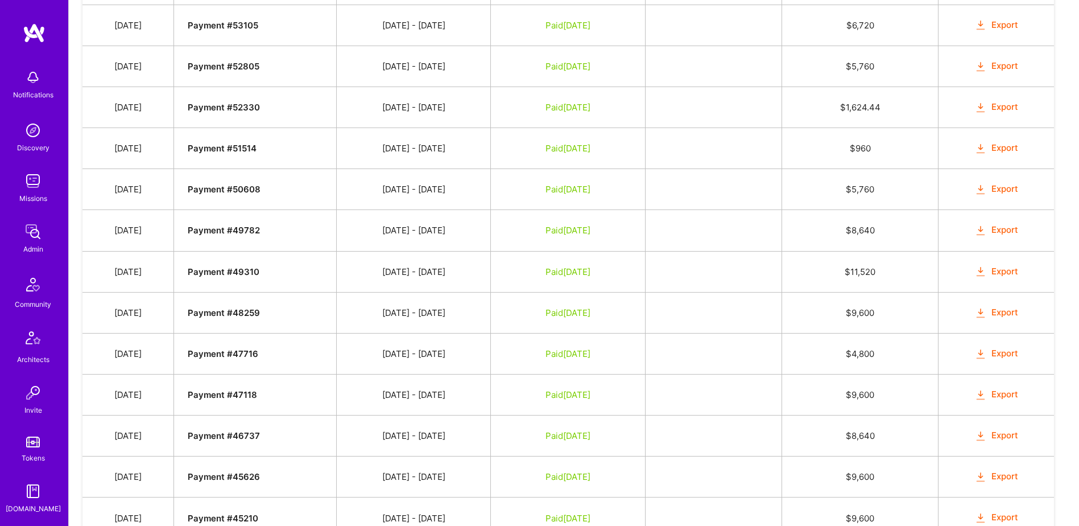
scroll to position [1057, 0]
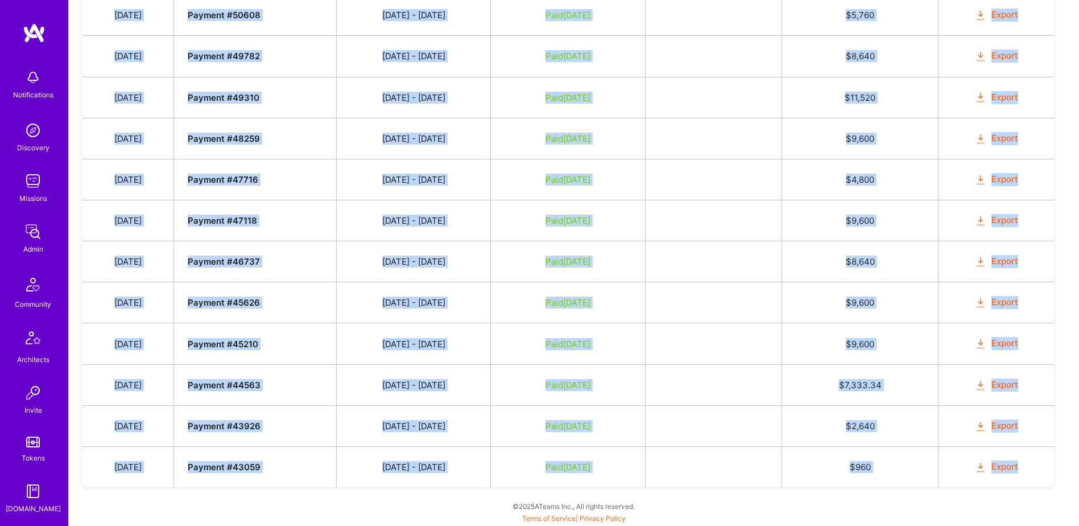
drag, startPoint x: 598, startPoint y: 393, endPoint x: 1020, endPoint y: 476, distance: 430.4
copy tbody "Jul 3, 2024 Payment # 60810 06/16 - 06/30/2024 Paid Aug 2, 2024 $ 8,640 Export …"
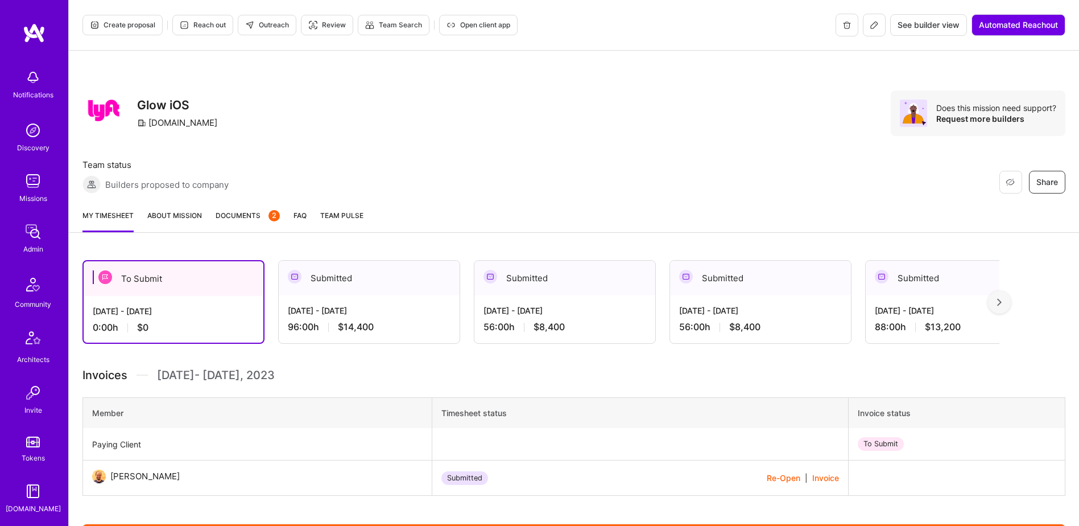
click at [230, 226] on link "Documents 2" at bounding box center [248, 220] width 64 height 23
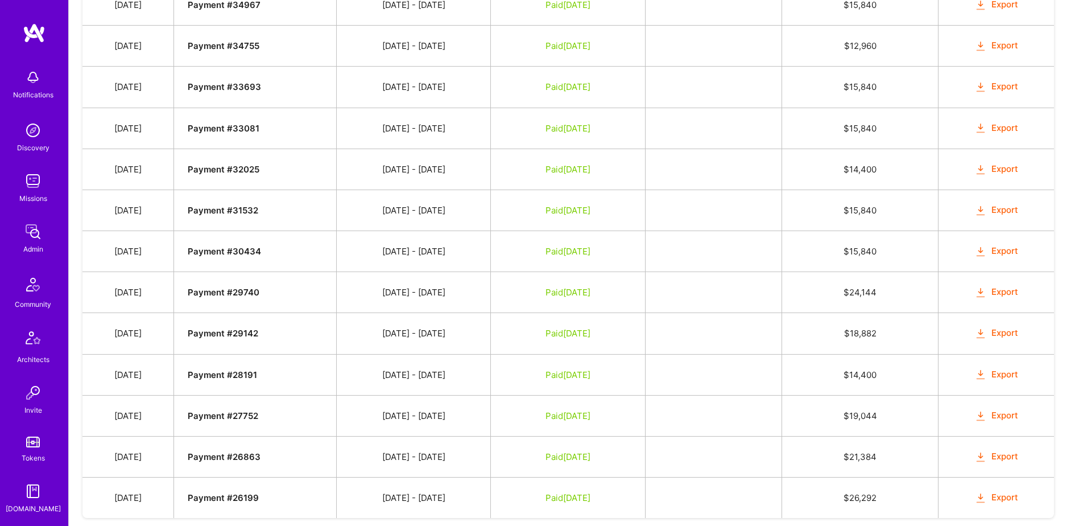
scroll to position [887, 0]
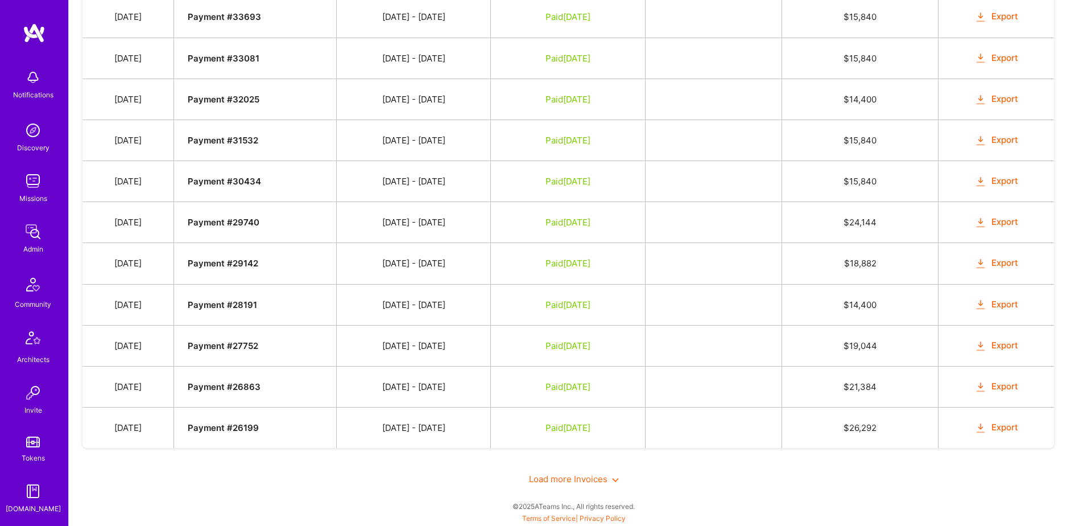
click at [563, 475] on span "Load more Invoices" at bounding box center [574, 478] width 90 height 11
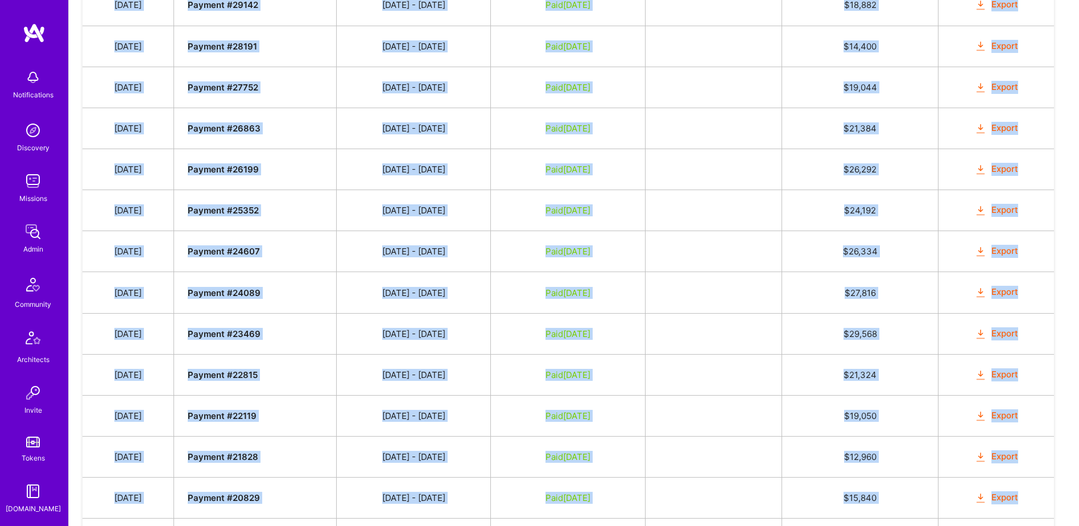
scroll to position [1218, 0]
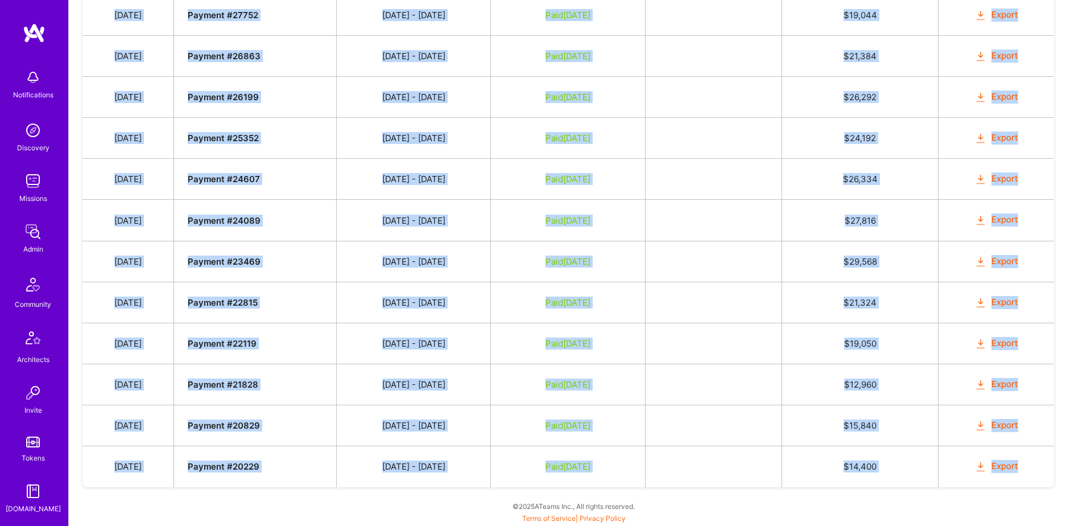
drag, startPoint x: 122, startPoint y: 284, endPoint x: 1038, endPoint y: 464, distance: 933.5
copy tbody "Apr 3, 2023 Payment # 39899 03/16 - 03/31/2023 Paid Apr 19, 2023 $ 14,400 Expor…"
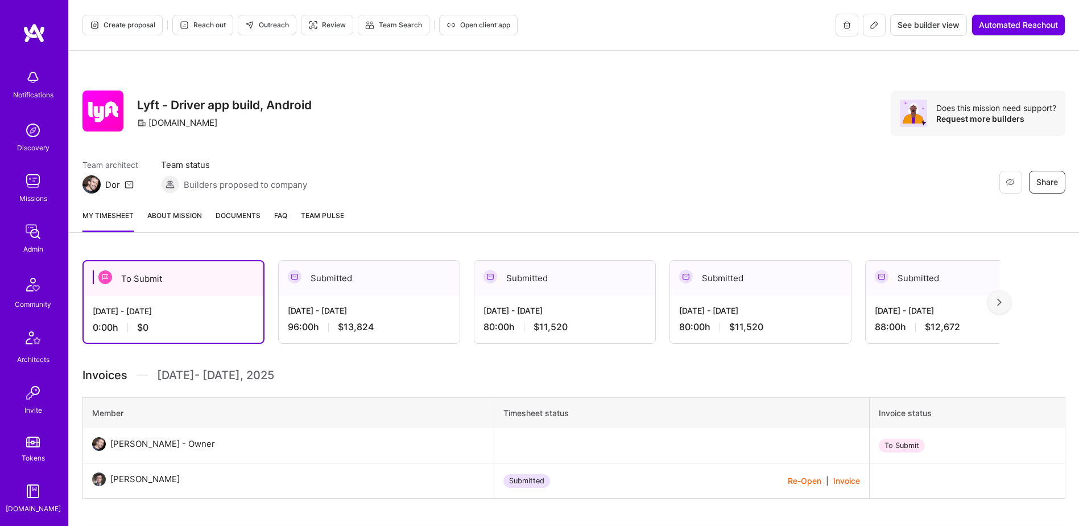
click at [249, 217] on span "Documents" at bounding box center [238, 215] width 45 height 12
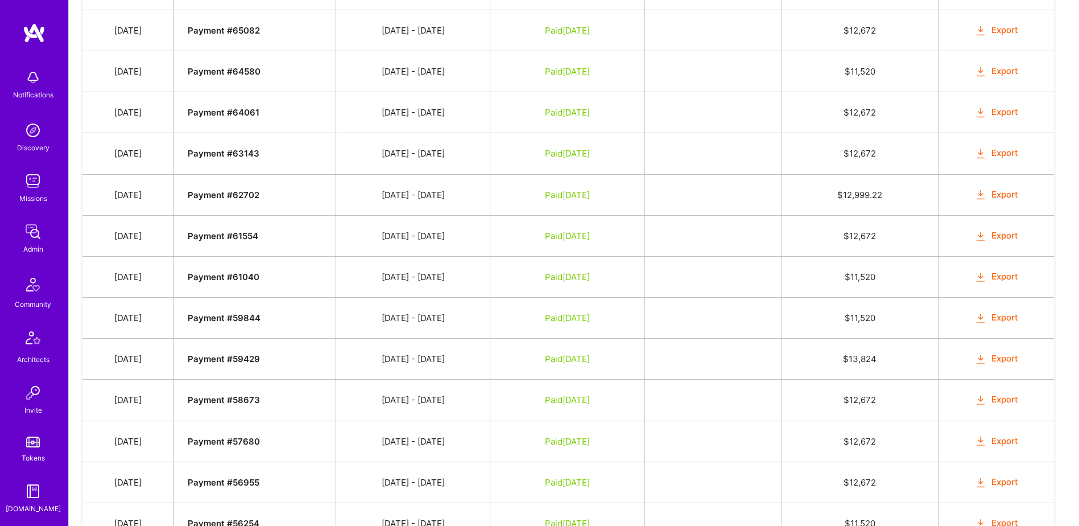
scroll to position [789, 0]
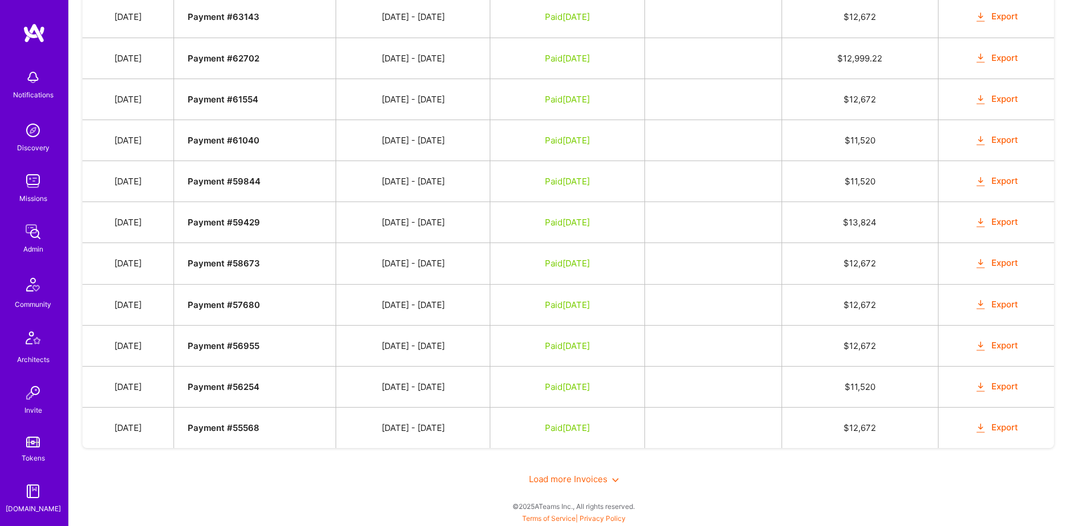
click at [565, 484] on div "Load more Invoices" at bounding box center [574, 478] width 983 height 39
click at [571, 478] on span "Load more Invoices" at bounding box center [574, 478] width 90 height 11
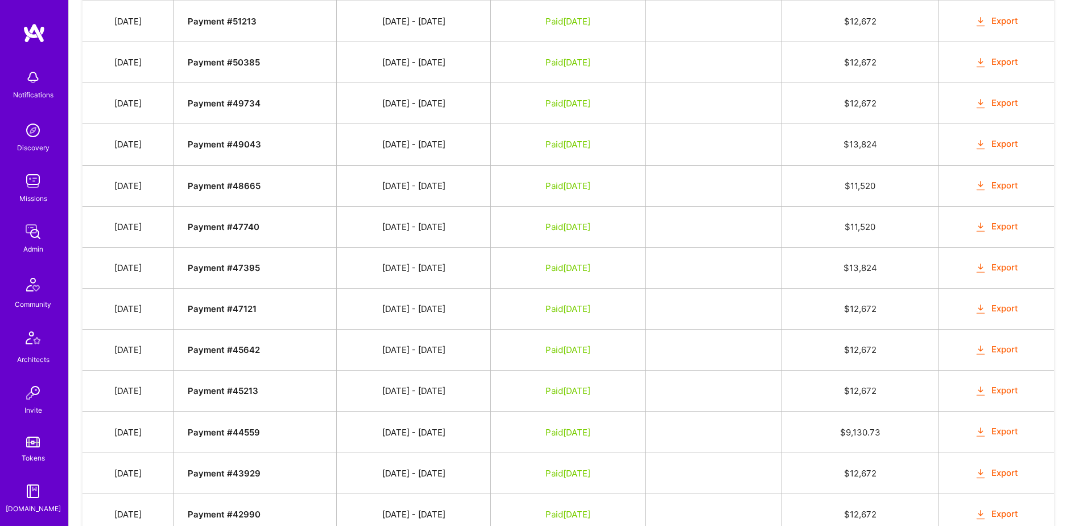
scroll to position [1610, 0]
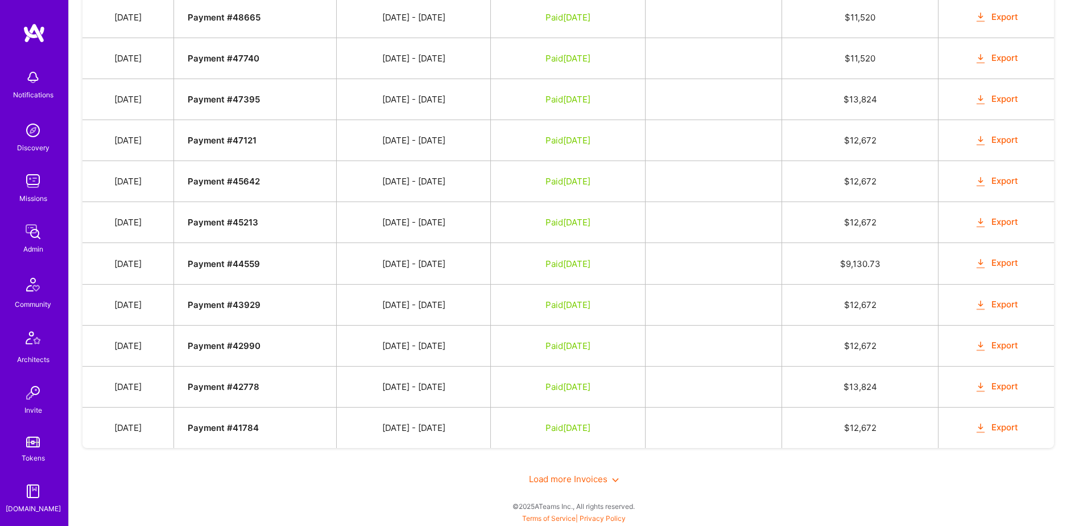
click at [562, 481] on span "Load more Invoices" at bounding box center [574, 478] width 90 height 11
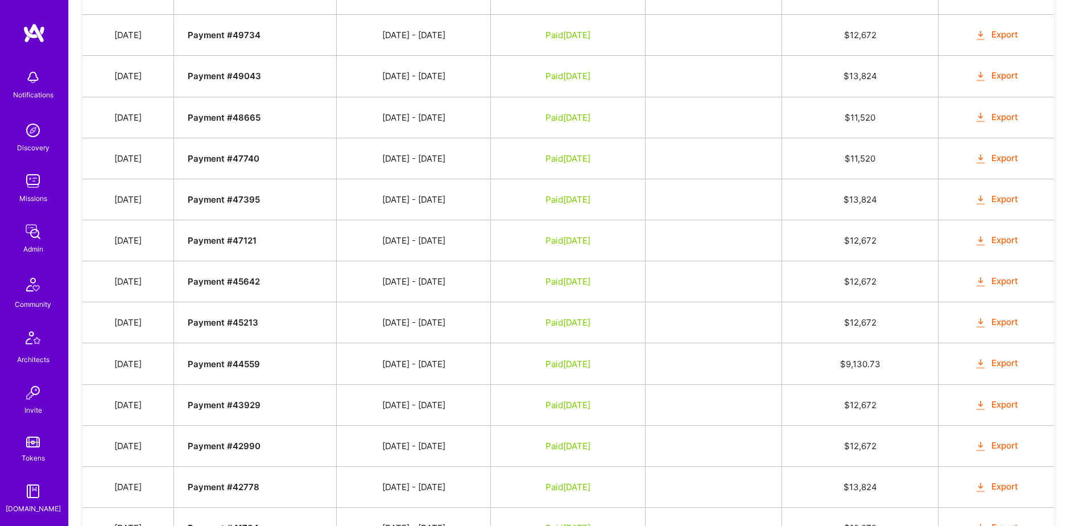
scroll to position [1694, 0]
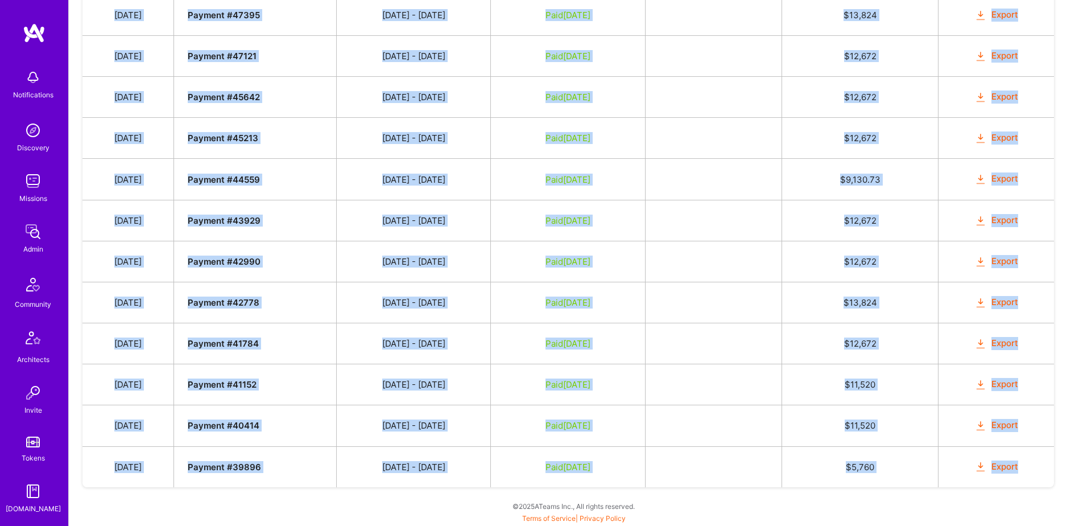
drag, startPoint x: 119, startPoint y: 279, endPoint x: 1029, endPoint y: 468, distance: 928.6
copy tbody "Jan 6, 2025 Payment # 68382 12/16 - 12/31/2024 Paid May 2, 2025 $ 13,824 Export…"
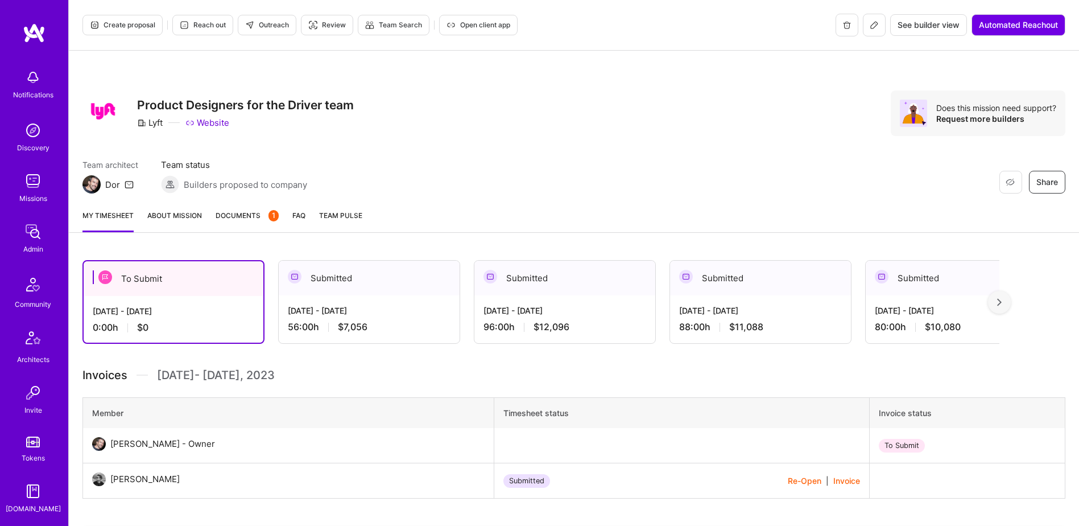
click at [245, 224] on link "Documents 1" at bounding box center [247, 220] width 63 height 23
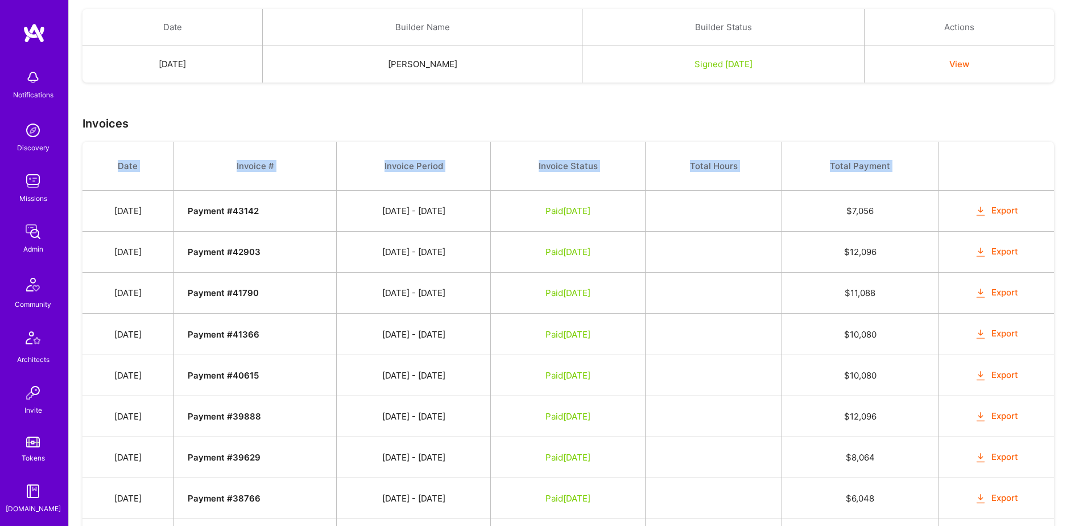
scroll to position [401, 0]
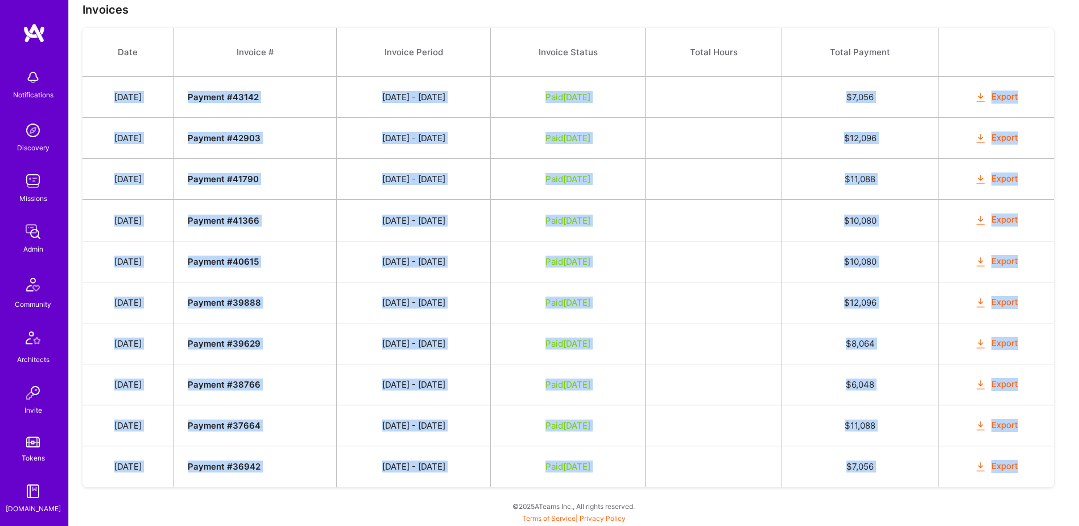
drag, startPoint x: 136, startPoint y: 215, endPoint x: 1034, endPoint y: 469, distance: 933.7
click at [1034, 469] on tbody "Date Invoice # Invoice Period Invoice Status Total Hours Total Payment Jun 20, …" at bounding box center [569, 257] width 972 height 459
copy tbody "Jun 20, 2023 Payment # 43142 06/01 - 06/15/2023 Paid Jul 20, 2023 $ 7,056 Expor…"
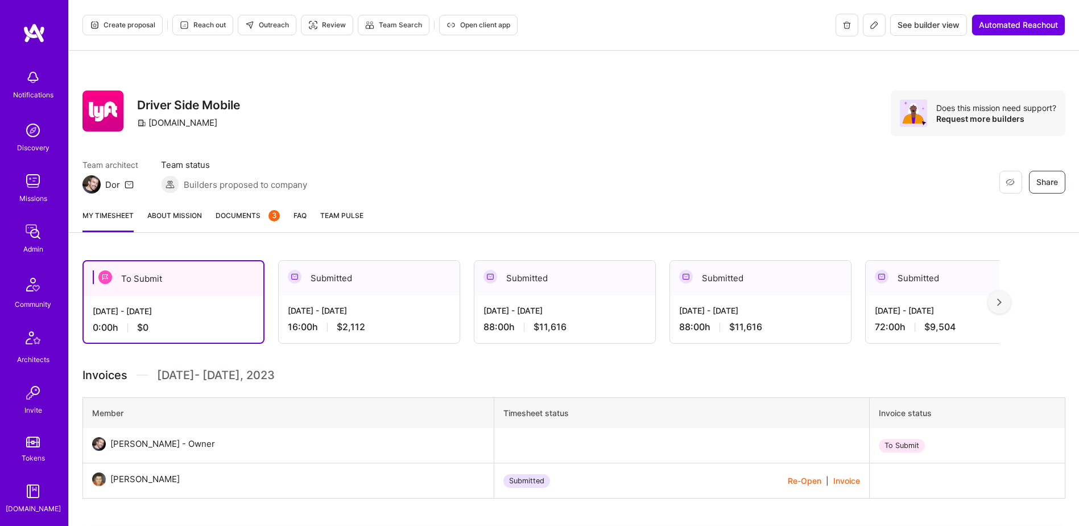
click at [244, 216] on span "Documents 3" at bounding box center [248, 215] width 64 height 12
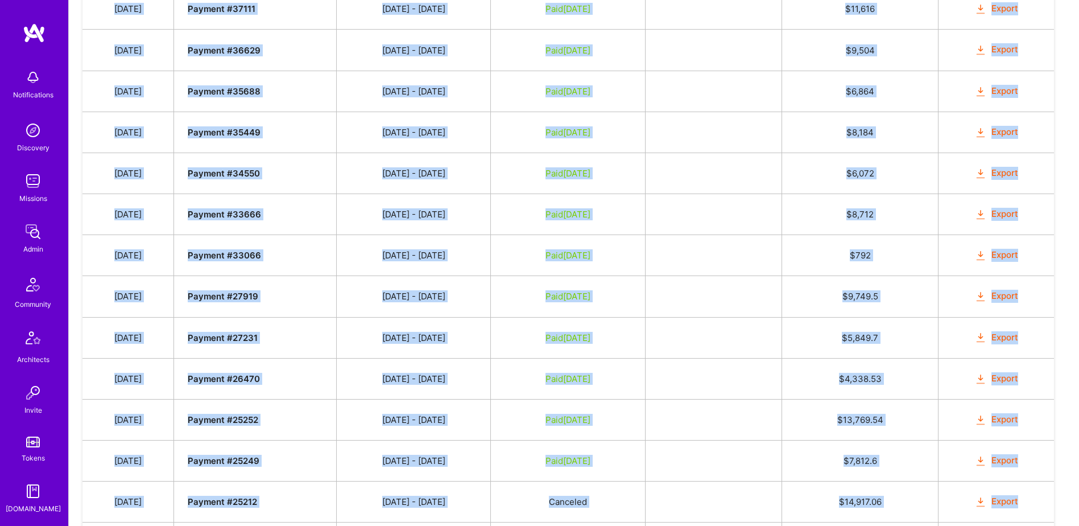
scroll to position [721, 0]
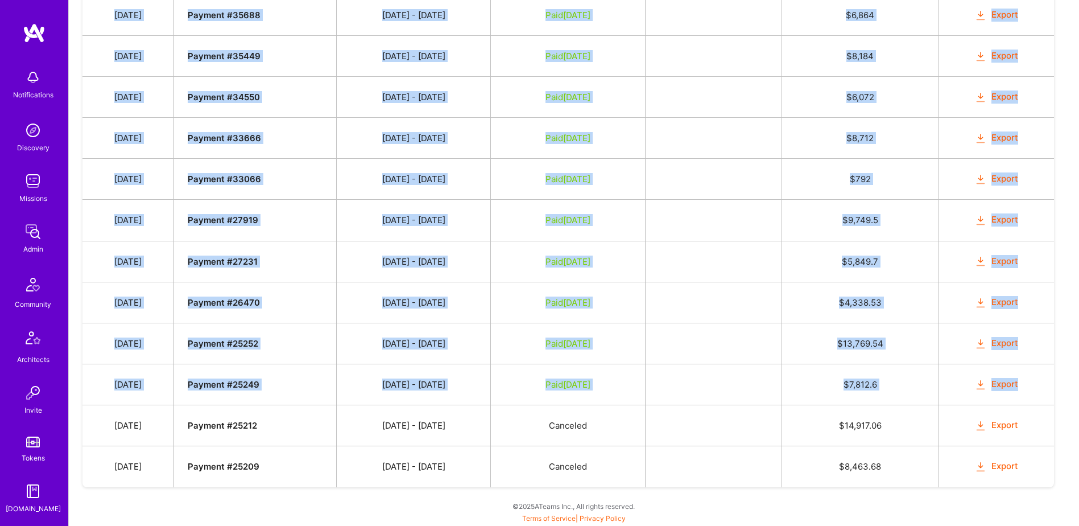
drag, startPoint x: 118, startPoint y: 134, endPoint x: 1036, endPoint y: 383, distance: 951.1
click at [1036, 383] on tbody "Date Invoice # Invoice Period Invoice Status Total Hours Total Payment Mar 3, 2…" at bounding box center [569, 135] width 972 height 706
copy tbody "Mar 3, 2023 Payment # 38763 02/16 - 02/28/2023 Paid Mar 24, 2023 $ 2,112 Export…"
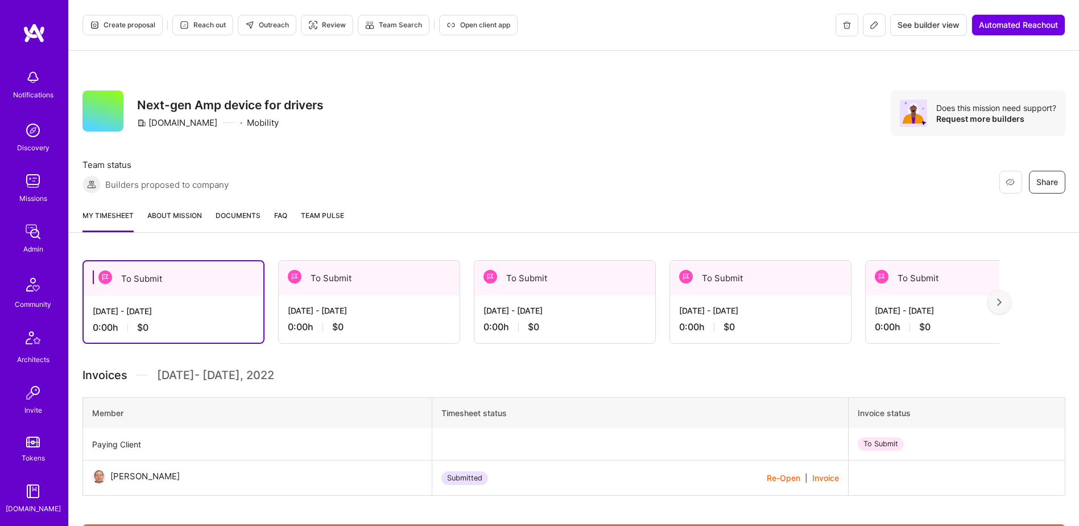
click at [250, 219] on span "Documents" at bounding box center [238, 215] width 45 height 12
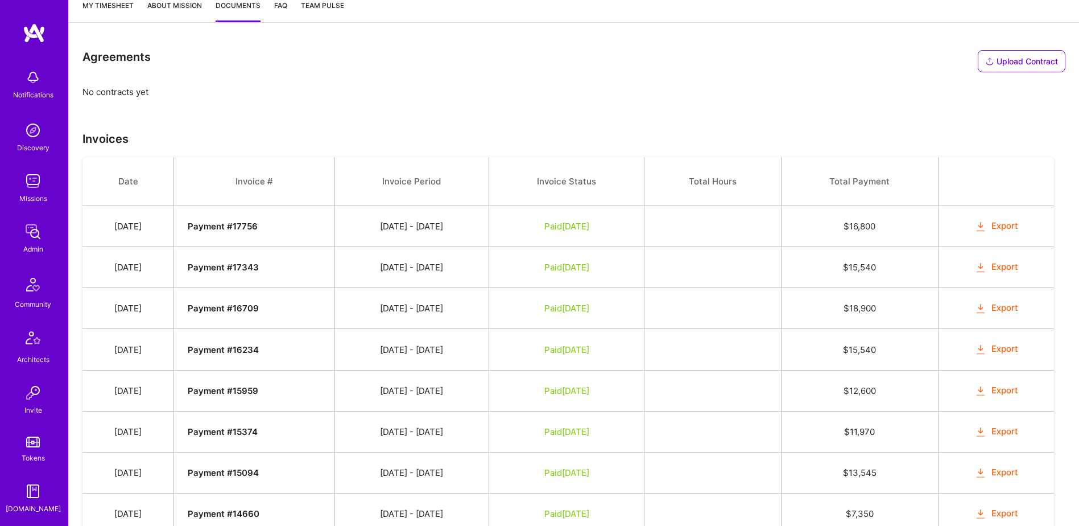
scroll to position [298, 0]
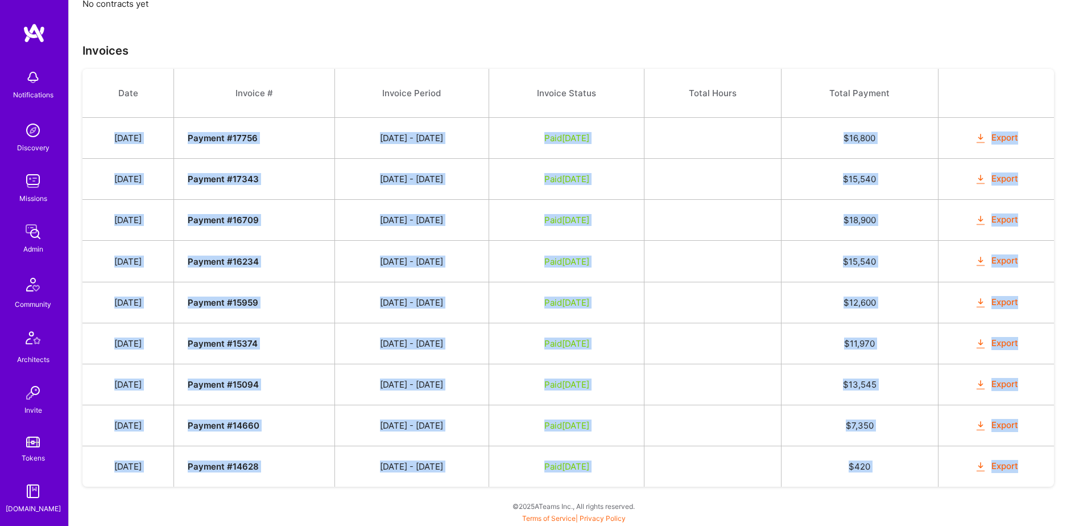
drag, startPoint x: 115, startPoint y: 134, endPoint x: 1045, endPoint y: 464, distance: 986.9
click at [1045, 464] on tbody "Date Invoice # Invoice Period Invoice Status Total Hours Total Payment Nov 17, …" at bounding box center [569, 278] width 972 height 418
copy tbody "Nov 17, 2021 Payment # 17756 11/01 - 11/15/2021 Paid Dec 8, 2021 $ 16,800 Expor…"
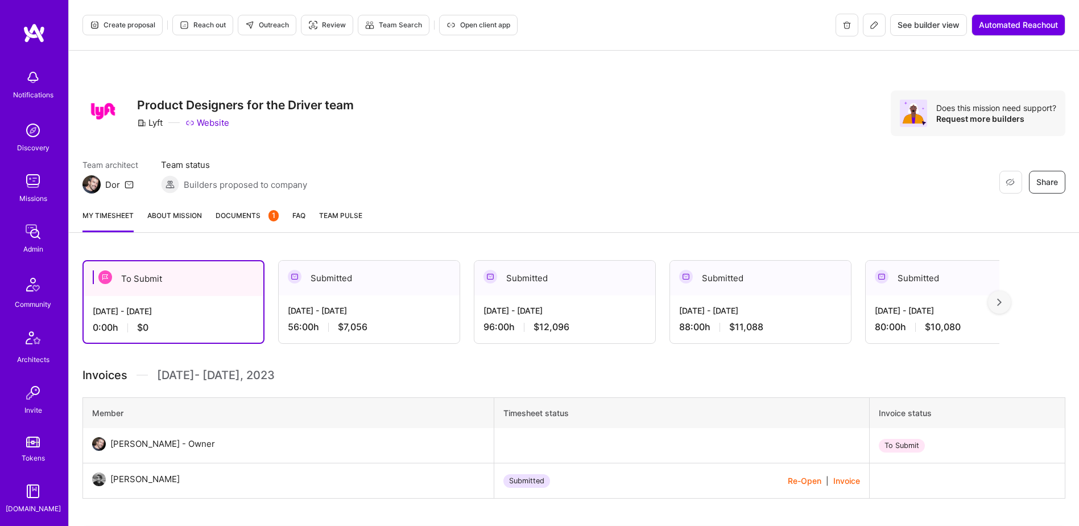
click at [248, 220] on span "Documents 1" at bounding box center [247, 215] width 63 height 12
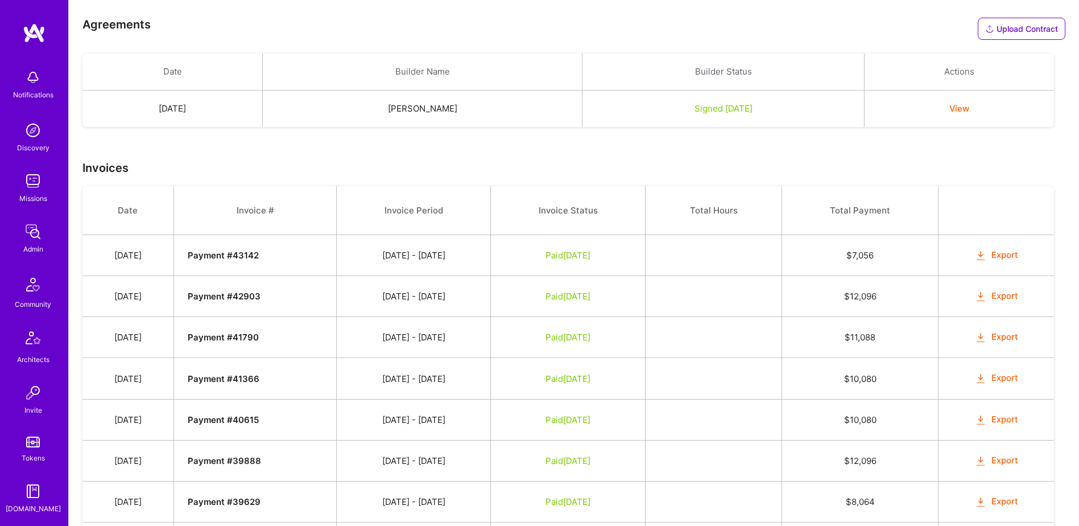
scroll to position [401, 0]
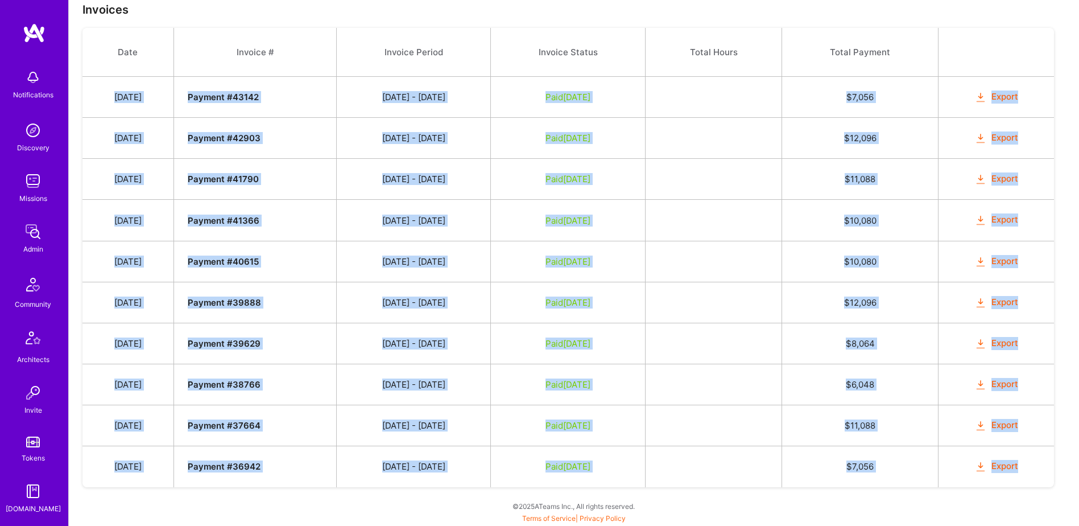
drag, startPoint x: 116, startPoint y: 97, endPoint x: 1032, endPoint y: 469, distance: 988.4
click at [1032, 469] on tbody "Date Invoice # Invoice Period Invoice Status Total Hours Total Payment [DATE] P…" at bounding box center [569, 257] width 972 height 459
copy tbody "[DATE] Payment # 43142 [DATE] - [DATE] Paid [DATE] $ 7,056 Export [DATE] Paymen…"
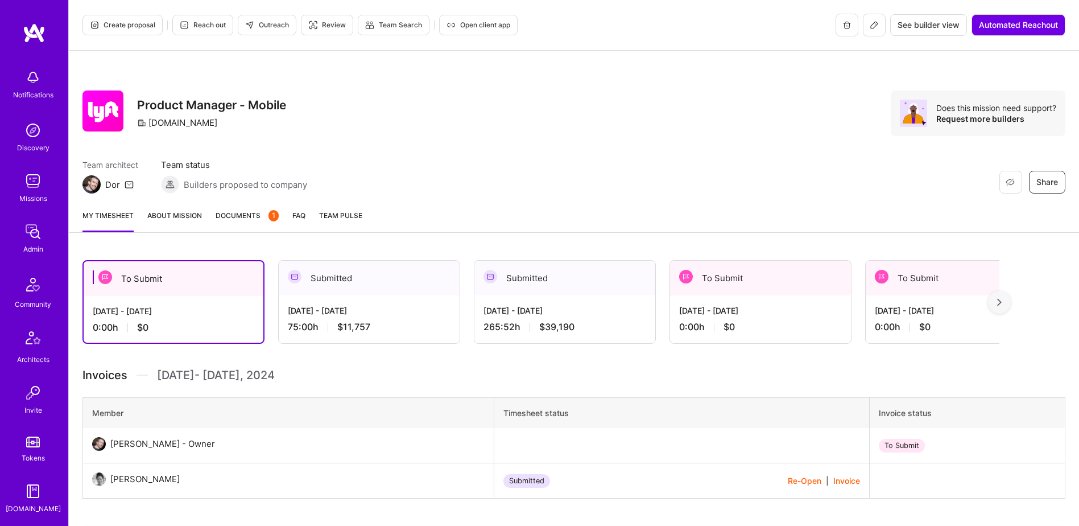
click at [251, 219] on span "Documents 1" at bounding box center [247, 215] width 63 height 12
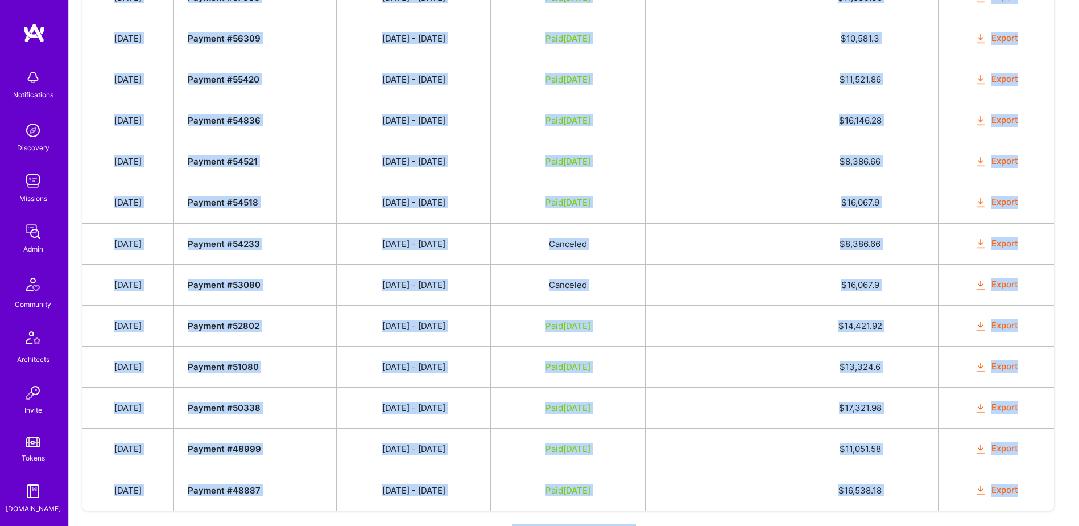
scroll to position [688, 0]
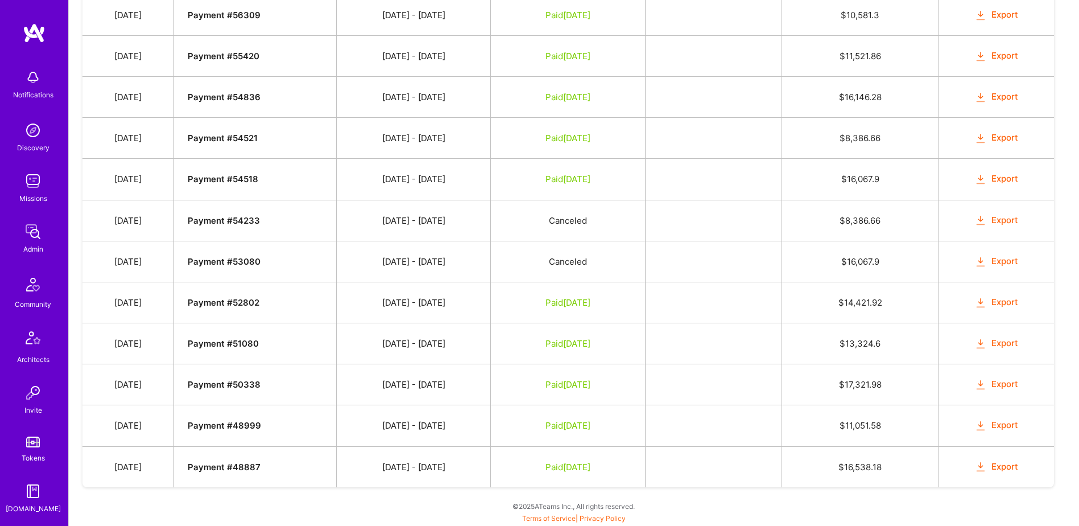
drag, startPoint x: 118, startPoint y: 97, endPoint x: 1080, endPoint y: 459, distance: 1027.7
copy tbody "Date Invoice # Invoice Period Invoice Status Total Hours Total Payment"
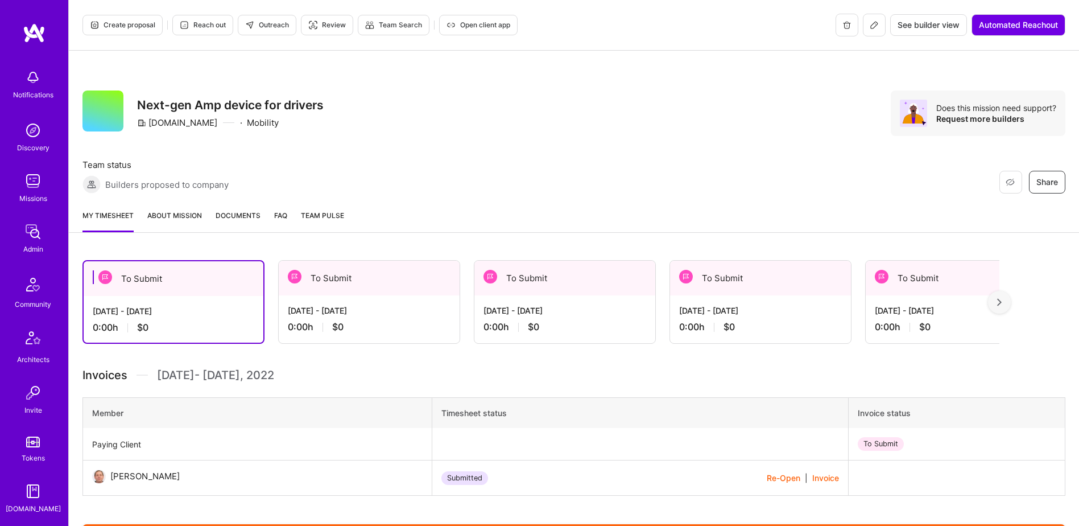
click at [244, 220] on span "Documents" at bounding box center [238, 215] width 45 height 12
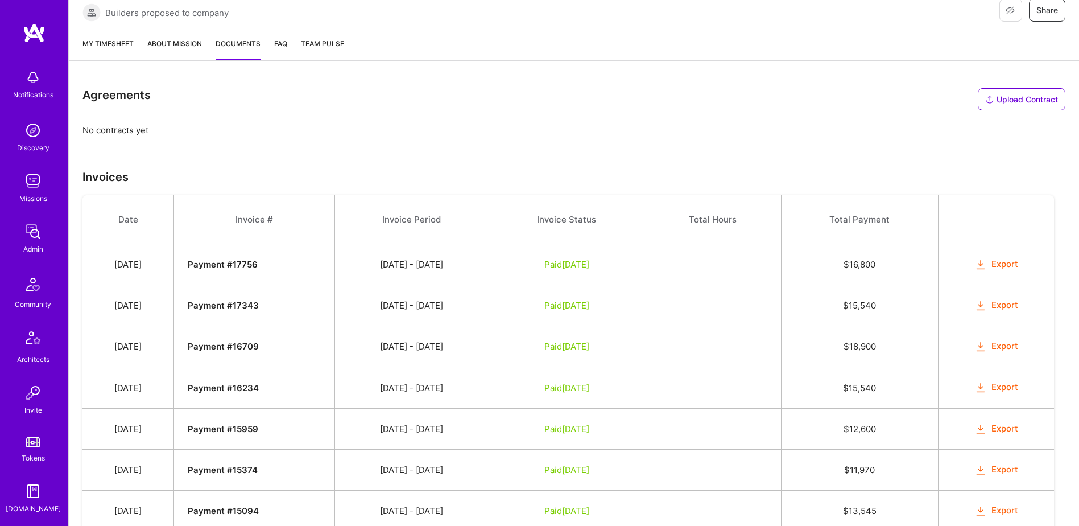
scroll to position [298, 0]
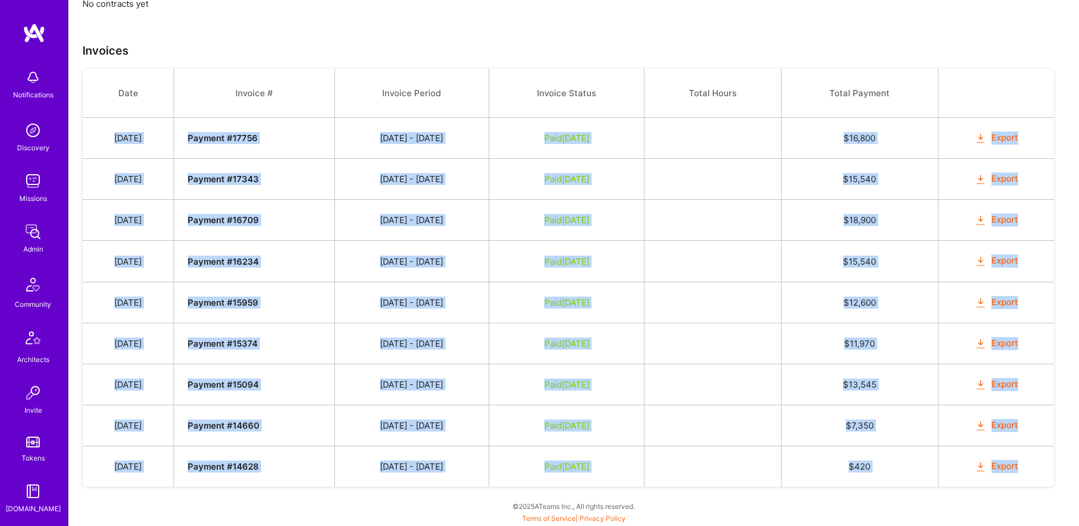
drag, startPoint x: 109, startPoint y: 136, endPoint x: 1041, endPoint y: 463, distance: 987.7
click at [1041, 463] on tbody "Date Invoice # Invoice Period Invoice Status Total Hours Total Payment Nov 17, …" at bounding box center [569, 278] width 972 height 418
copy tbody "Nov 17, 2021 Payment # 17756 11/01 - 11/15/2021 Paid Dec 8, 2021 $ 16,800 Expor…"
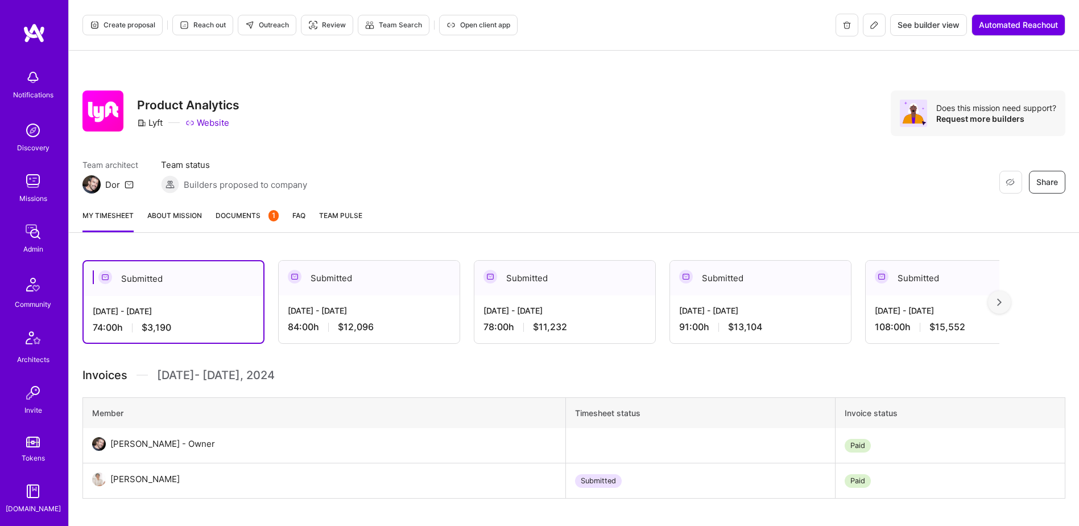
click at [245, 218] on span "Documents 1" at bounding box center [247, 215] width 63 height 12
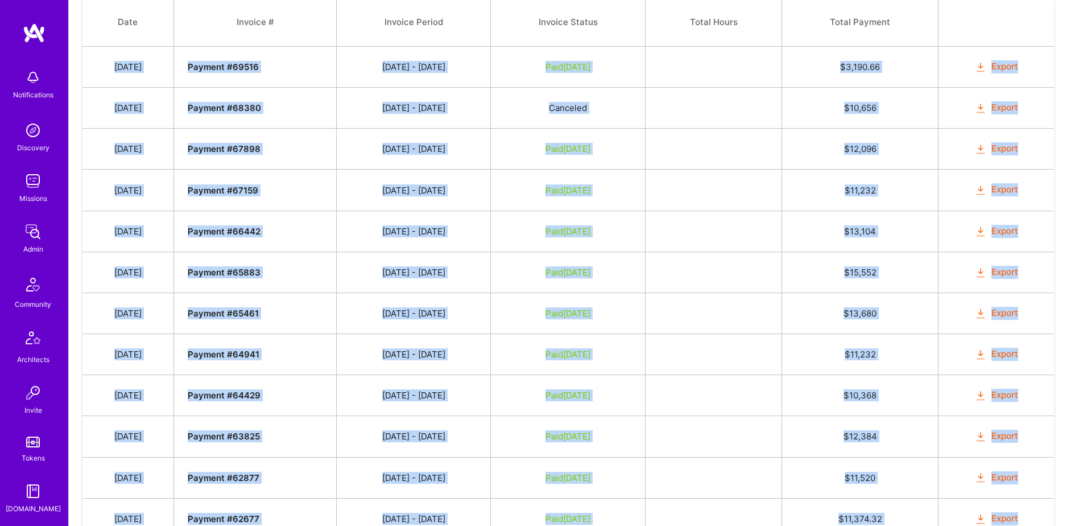
scroll to position [523, 0]
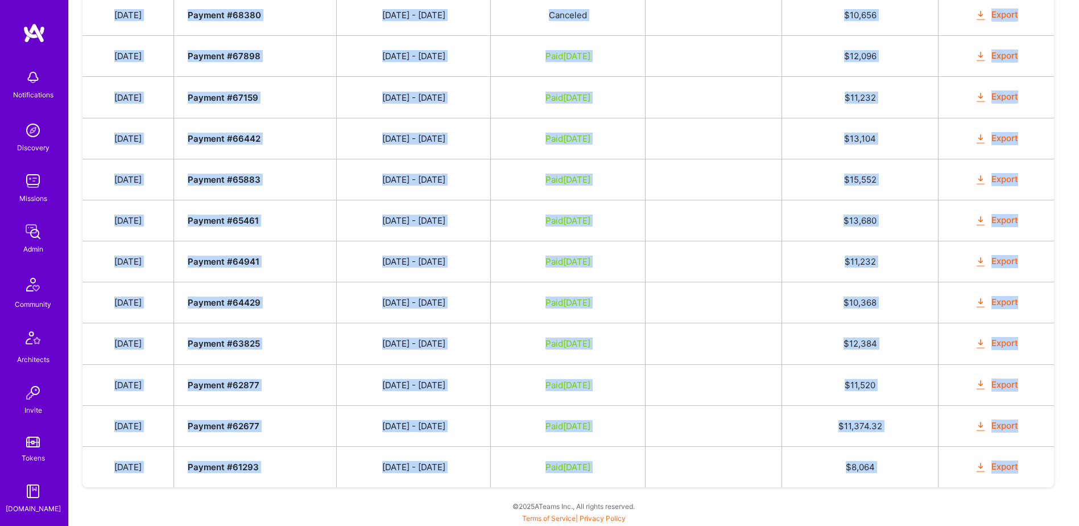
drag, startPoint x: 117, startPoint y: 316, endPoint x: 1036, endPoint y: 467, distance: 931.2
click at [1036, 467] on tbody "Date Invoice # Invoice Period Invoice Status Total Hours Total Payment Feb 6, 2…" at bounding box center [569, 196] width 972 height 582
copy tbody "Feb 6, 2025 Payment # 69516 12/16 - 12/31/2024 Paid Apr 4, 2025 $ 3,190.66 Expo…"
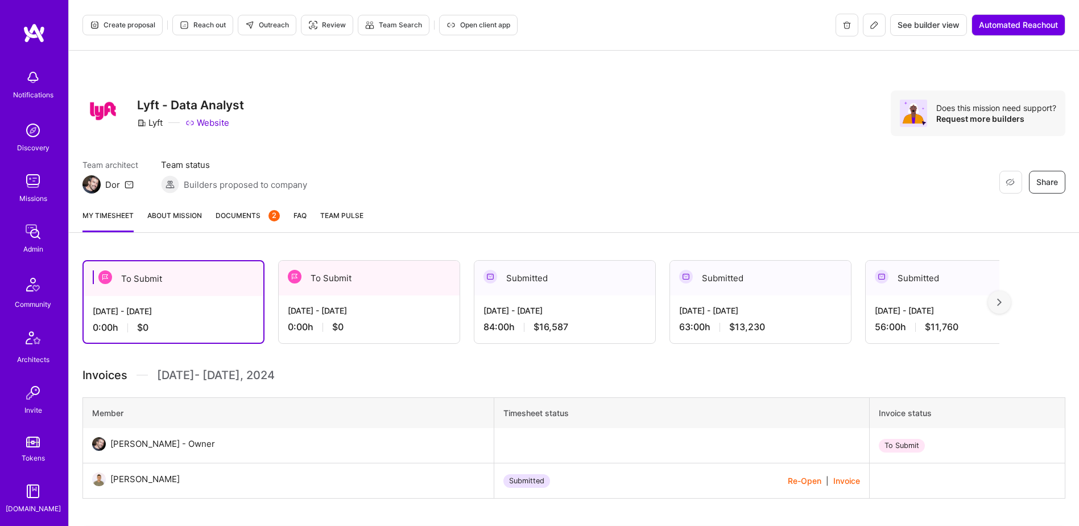
click at [250, 224] on link "Documents 2" at bounding box center [248, 220] width 64 height 23
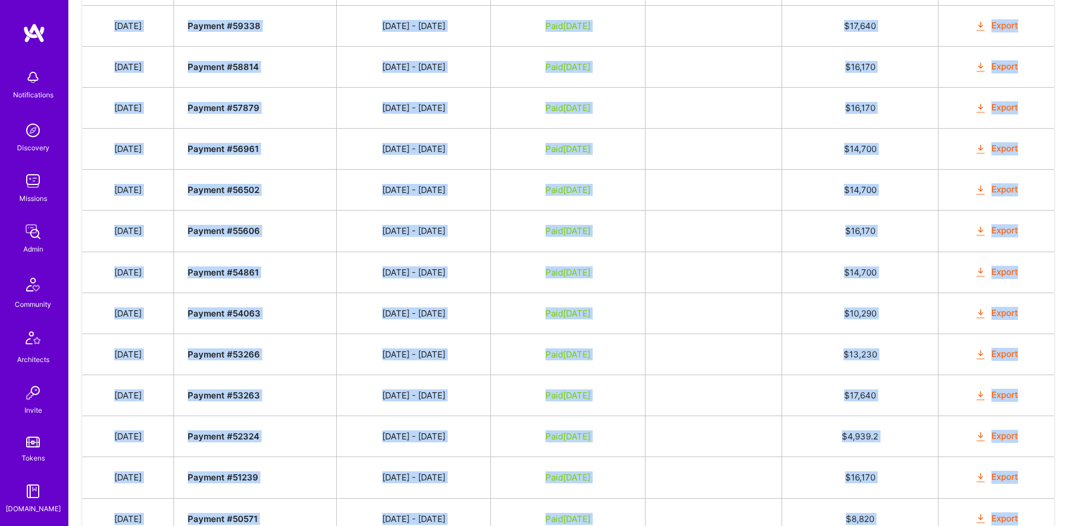
scroll to position [887, 0]
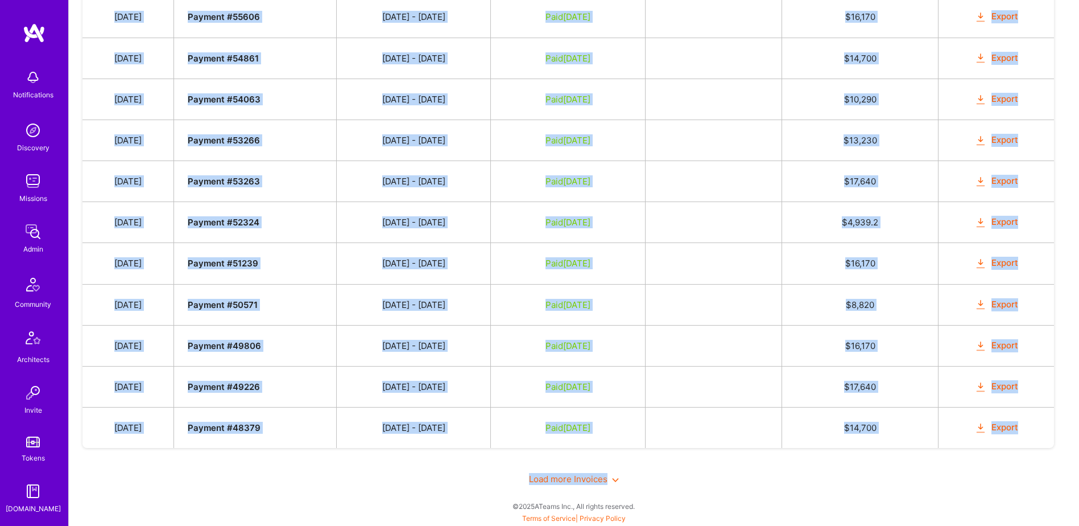
drag, startPoint x: 119, startPoint y: 134, endPoint x: 816, endPoint y: 466, distance: 772.4
click at [604, 473] on span "Load more Invoices" at bounding box center [574, 478] width 90 height 11
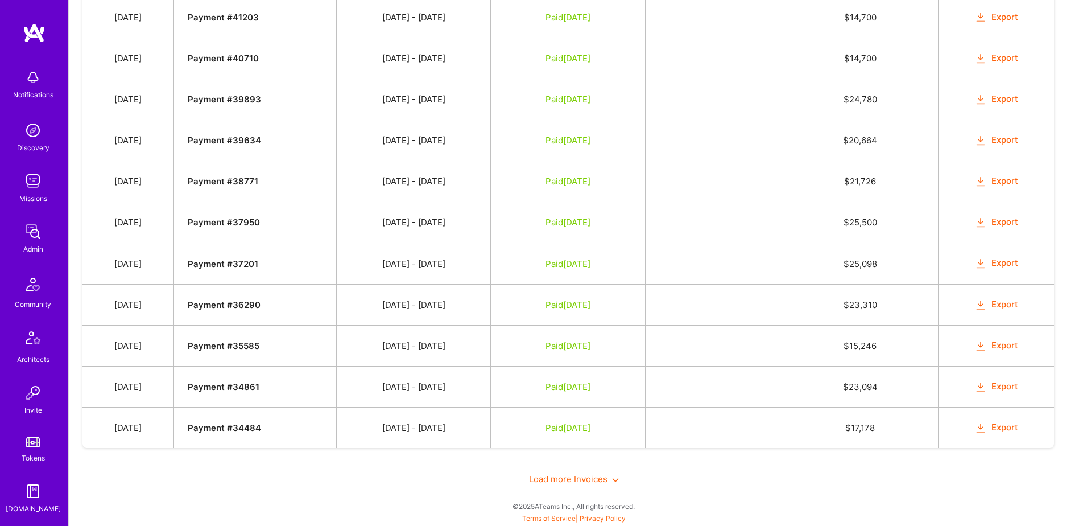
click at [580, 480] on span "Load more Invoices" at bounding box center [574, 478] width 90 height 11
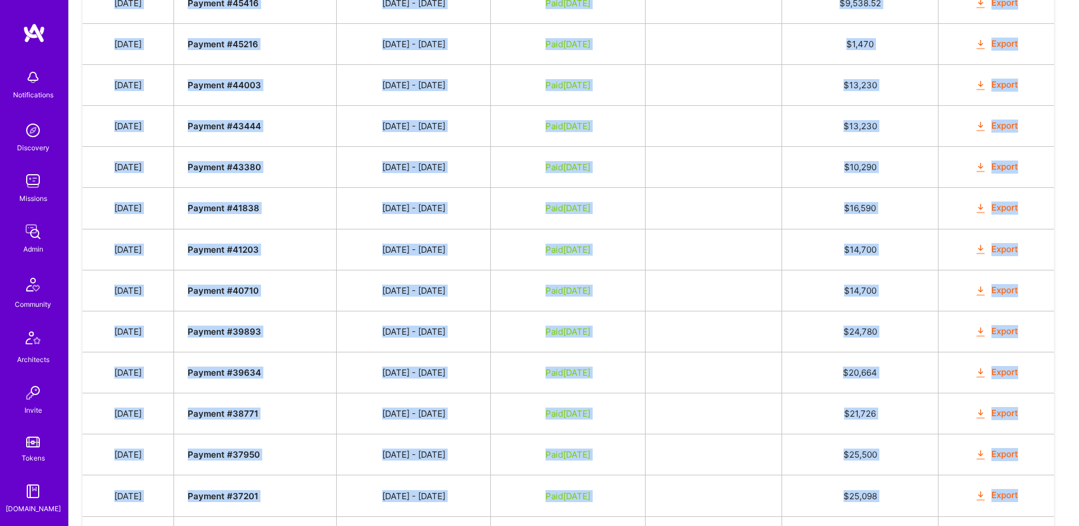
scroll to position [1751, 0]
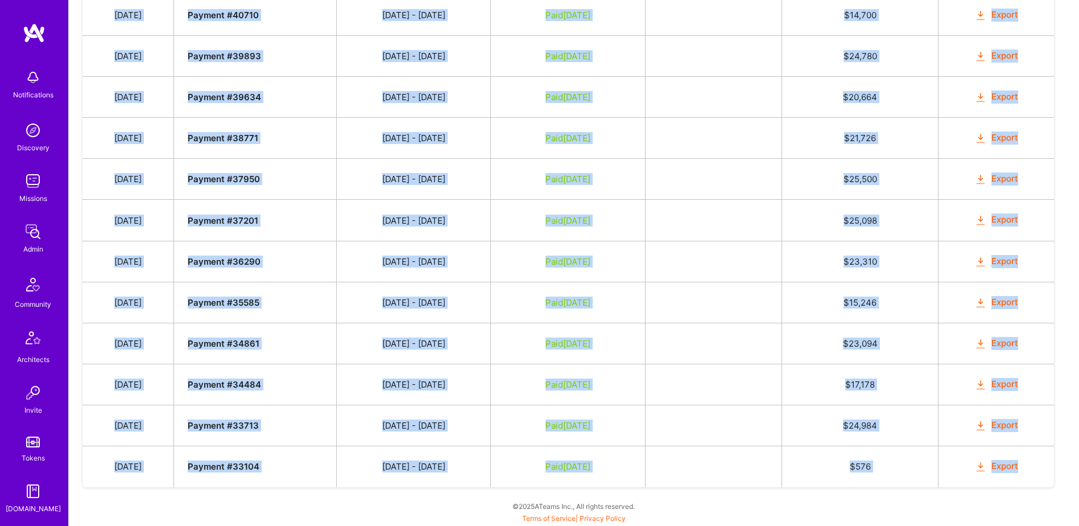
drag, startPoint x: 118, startPoint y: 204, endPoint x: 1040, endPoint y: 469, distance: 958.9
copy tbody "[DATE] Payment # 62706 [DATE] - [DATE] Paid [DATE] $ 16,587.55 Export [DATE] Pa…"
